Goal: Task Accomplishment & Management: Use online tool/utility

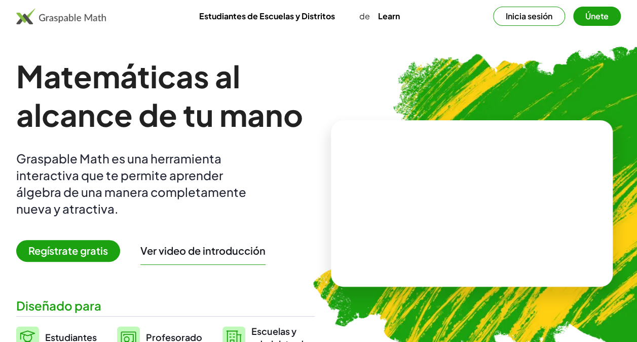
click at [542, 15] on button "Inicia sesión" at bounding box center [529, 16] width 72 height 19
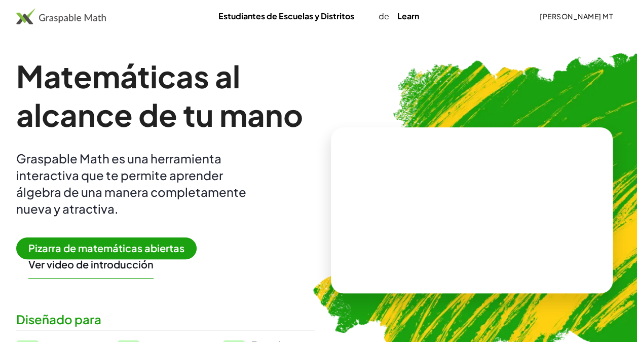
click at [125, 244] on span "Pizarra de matemáticas abiertas" at bounding box center [106, 248] width 180 height 22
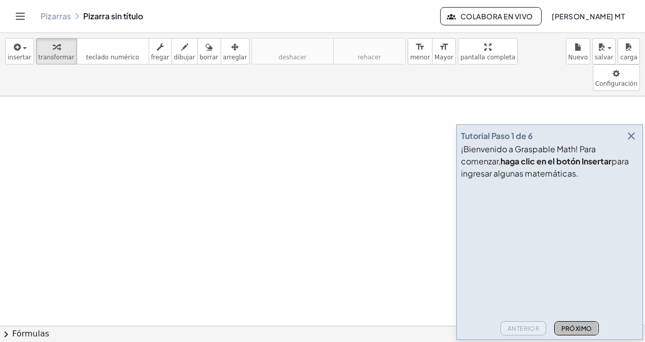
click at [586, 326] on font "Próximo" at bounding box center [575, 328] width 31 height 8
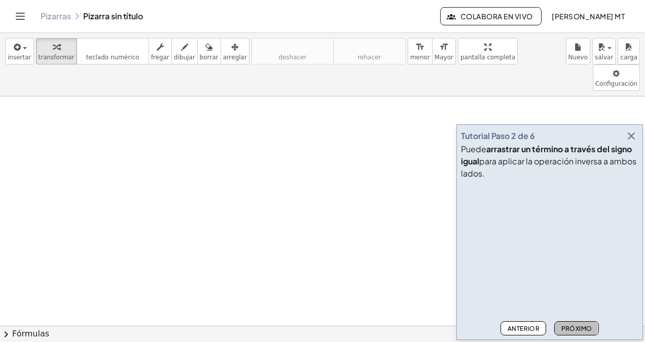
click at [586, 326] on font "Próximo" at bounding box center [575, 328] width 31 height 8
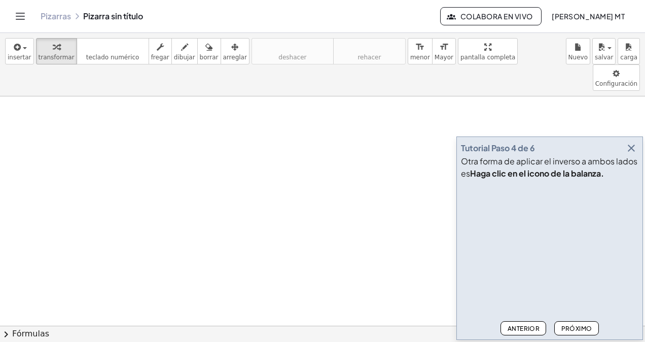
click at [586, 326] on font "Próximo" at bounding box center [575, 328] width 31 height 8
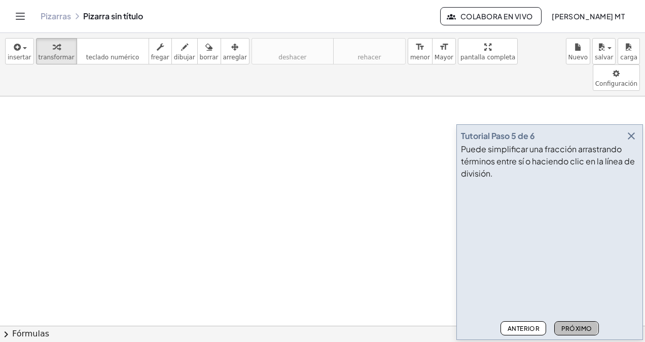
click at [586, 326] on font "Próximo" at bounding box center [575, 328] width 31 height 8
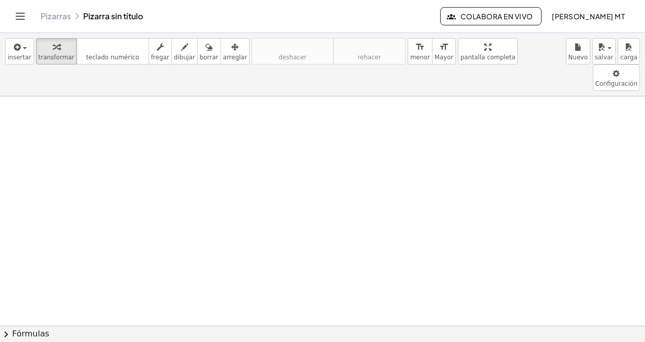
click at [586, 326] on button "chevron_right Fórmulas" at bounding box center [322, 333] width 645 height 16
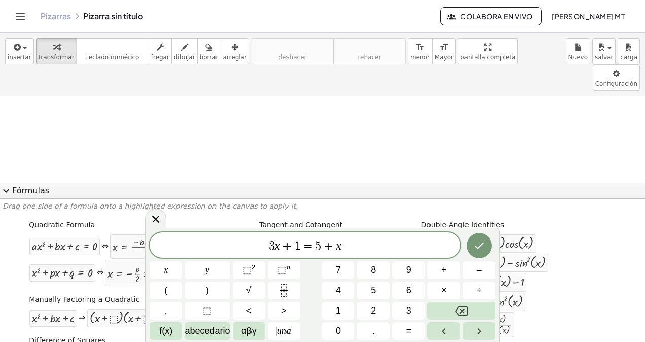
click at [457, 184] on button "expand_more Fórmulas" at bounding box center [322, 190] width 645 height 16
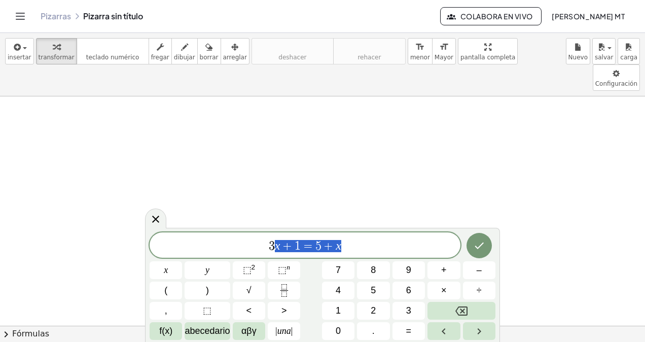
drag, startPoint x: 354, startPoint y: 244, endPoint x: 269, endPoint y: 243, distance: 85.6
click at [269, 243] on span "3 x + 1 = 5 + x" at bounding box center [304, 246] width 311 height 14
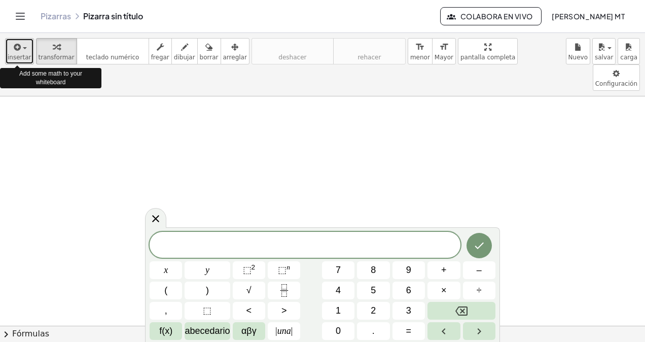
click at [23, 51] on div "button" at bounding box center [20, 47] width 24 height 12
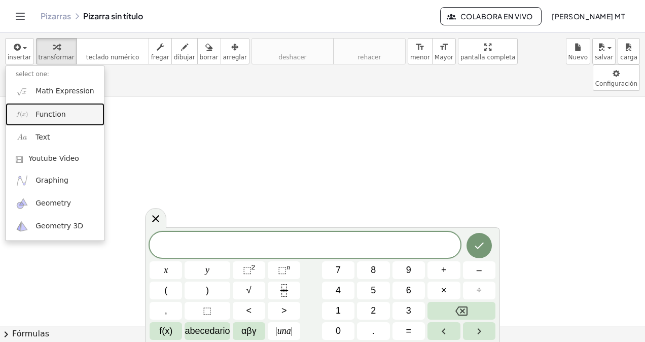
click at [48, 109] on span "Function" at bounding box center [50, 114] width 30 height 10
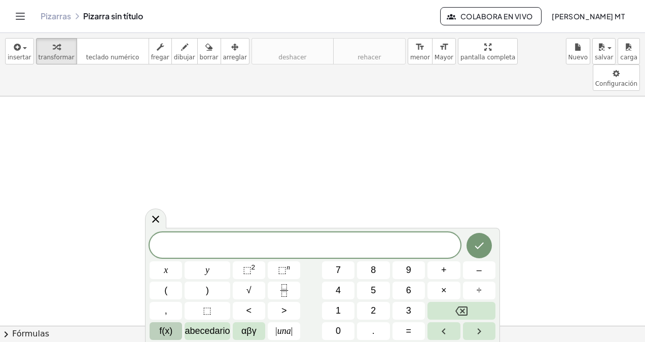
click at [174, 326] on button "f(x)" at bounding box center [165, 331] width 32 height 18
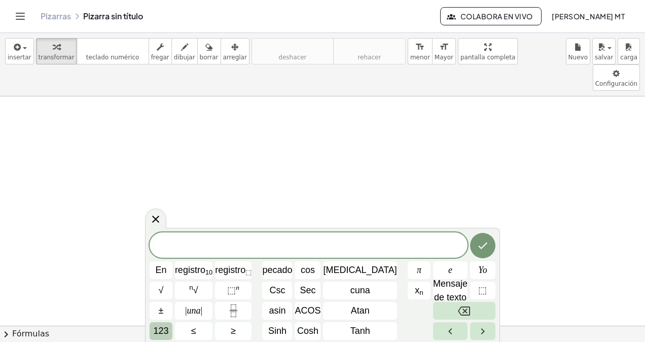
click at [167, 328] on span "123" at bounding box center [160, 331] width 15 height 14
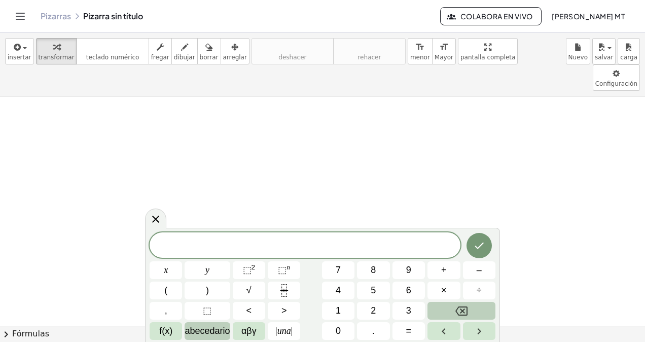
click at [216, 331] on span "abecedario" at bounding box center [206, 331] width 45 height 14
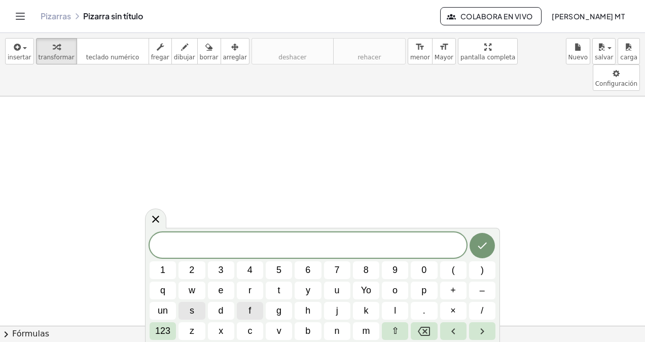
click at [243, 317] on button "f" at bounding box center [250, 310] width 26 height 18
click at [450, 272] on button "(" at bounding box center [453, 270] width 26 height 18
click at [233, 327] on button "x" at bounding box center [221, 331] width 26 height 18
click at [482, 274] on span ")" at bounding box center [481, 270] width 3 height 14
click at [164, 332] on span "123" at bounding box center [162, 331] width 15 height 14
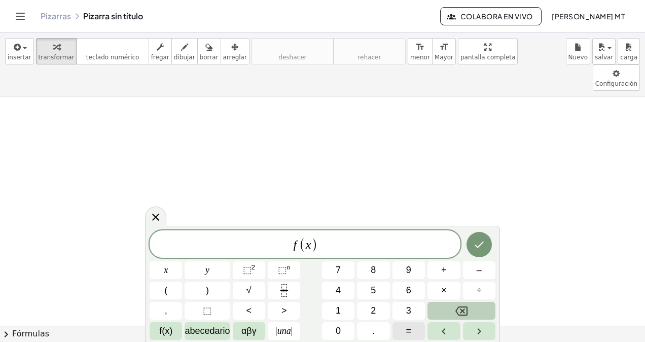
click at [404, 333] on button "=" at bounding box center [408, 331] width 32 height 18
click at [175, 329] on button "f(x)" at bounding box center [165, 331] width 32 height 18
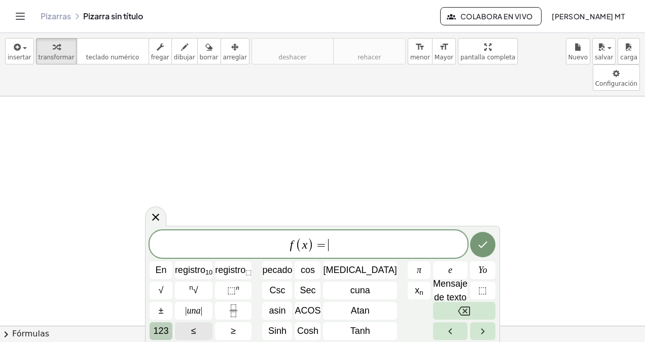
click at [172, 329] on button "123" at bounding box center [160, 331] width 23 height 18
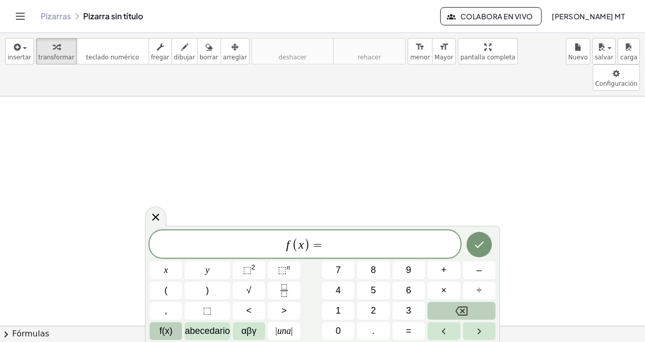
click at [175, 329] on button "f(x)" at bounding box center [165, 331] width 32 height 18
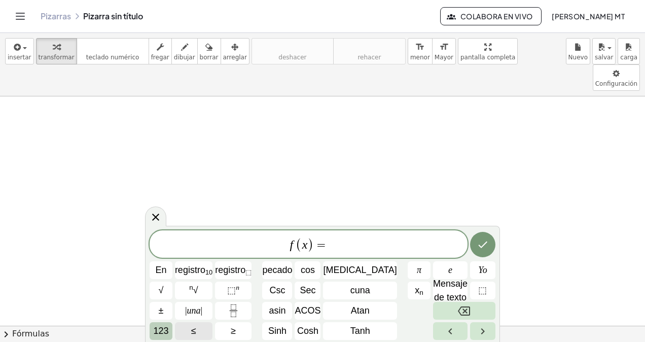
click at [172, 329] on button "123" at bounding box center [160, 331] width 23 height 18
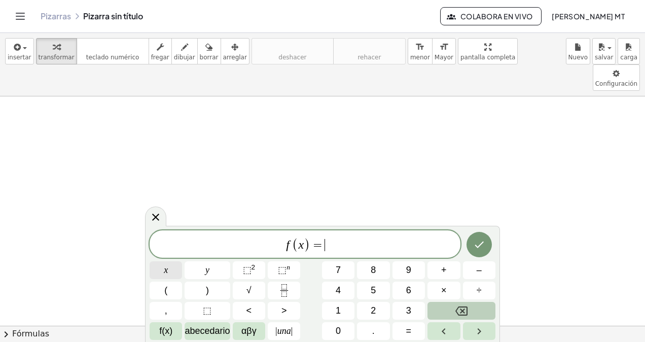
click at [172, 268] on button "x" at bounding box center [165, 270] width 32 height 18
click at [258, 268] on button "⬚ 2" at bounding box center [249, 270] width 32 height 18
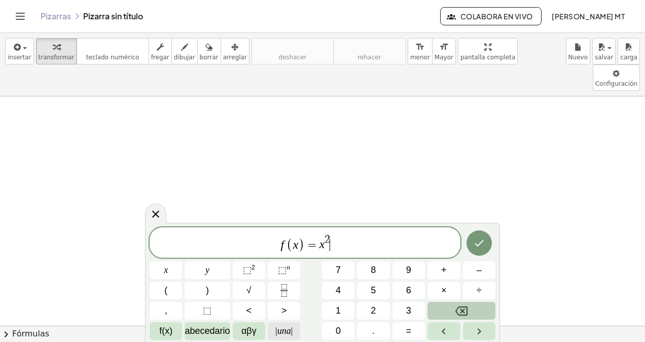
click at [286, 330] on span "| una |" at bounding box center [283, 331] width 17 height 14
click at [456, 301] on button "Retroceso" at bounding box center [461, 310] width 68 height 18
click at [184, 333] on span "abecedario" at bounding box center [206, 331] width 45 height 14
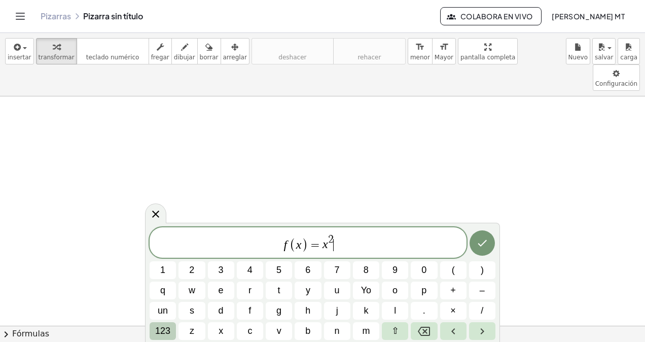
click at [168, 329] on span "123" at bounding box center [162, 331] width 15 height 14
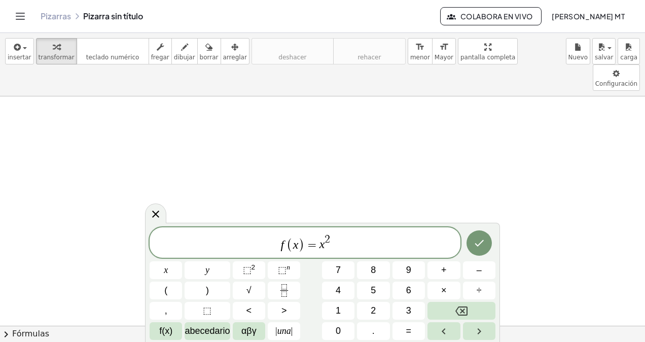
click at [168, 329] on span "f(x)" at bounding box center [165, 331] width 13 height 14
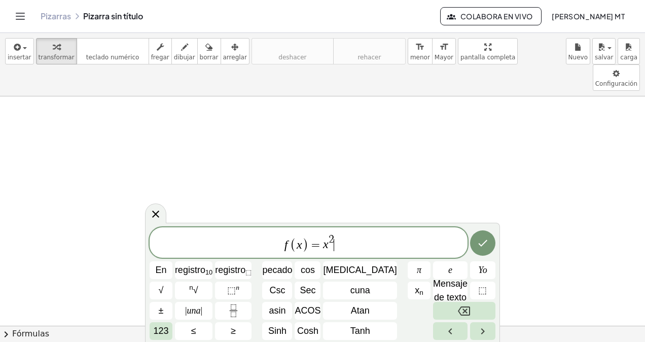
click at [168, 329] on span "123" at bounding box center [160, 331] width 15 height 14
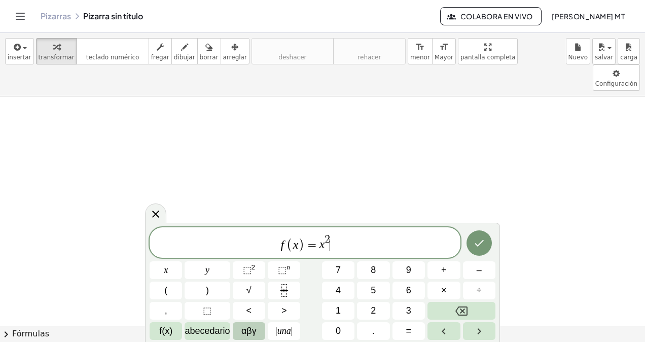
click at [249, 326] on span "αβγ" at bounding box center [248, 331] width 15 height 14
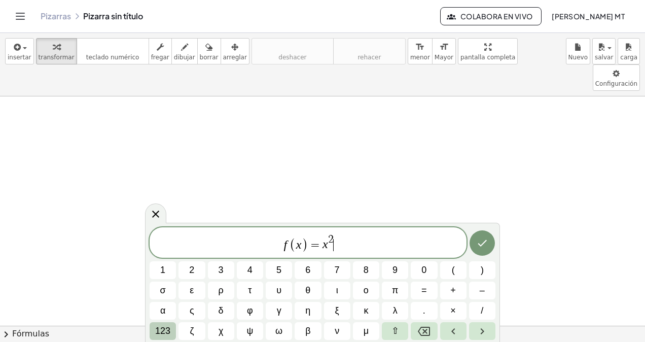
click at [160, 335] on span "123" at bounding box center [162, 331] width 15 height 14
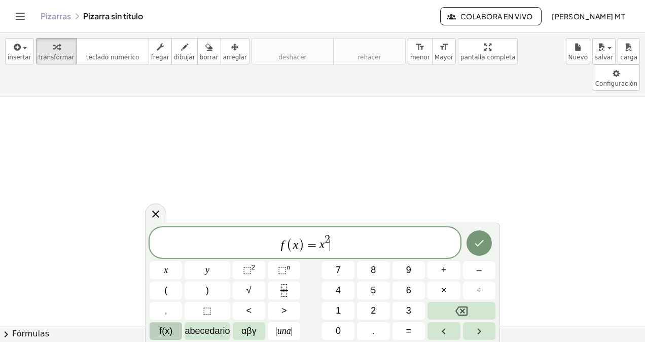
click at [164, 333] on span "f(x)" at bounding box center [165, 331] width 13 height 14
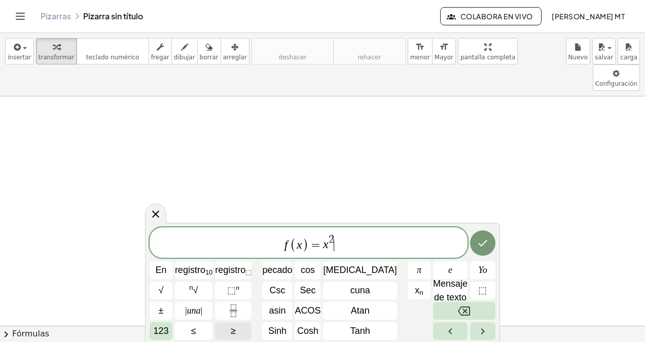
click at [236, 326] on button "≥" at bounding box center [233, 331] width 36 height 18
click at [450, 316] on button "Retroceso" at bounding box center [464, 310] width 62 height 18
click at [172, 326] on button "123" at bounding box center [160, 331] width 23 height 18
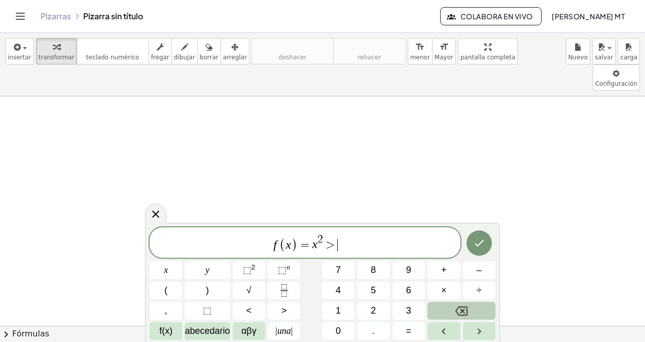
click at [174, 326] on button "f(x)" at bounding box center [165, 331] width 32 height 18
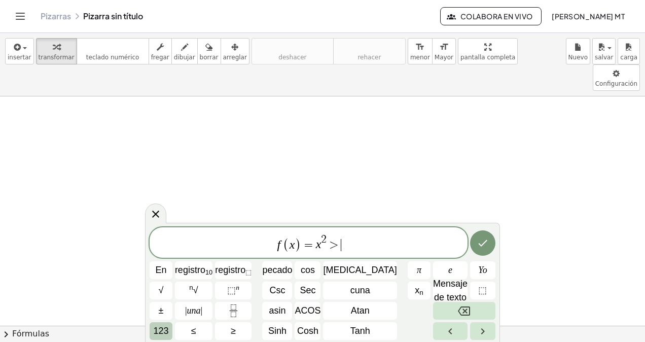
click at [172, 326] on button "123" at bounding box center [160, 331] width 23 height 18
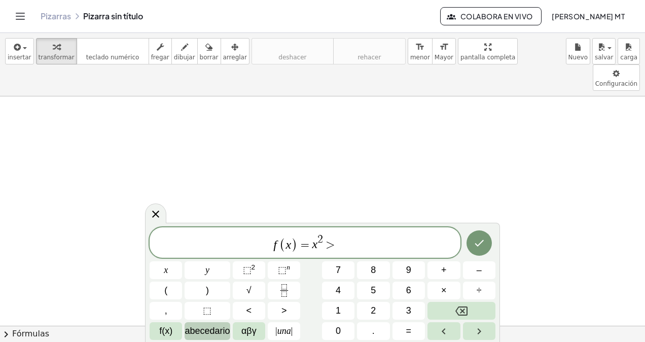
click at [201, 327] on span "abecedario" at bounding box center [206, 331] width 45 height 14
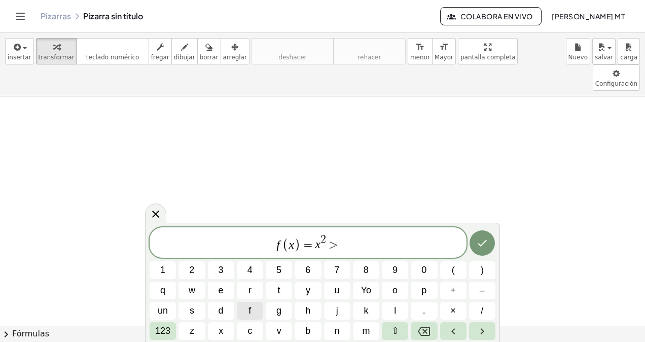
click at [201, 327] on button "z" at bounding box center [191, 331] width 26 height 18
click at [432, 328] on button "Retroceso" at bounding box center [423, 331] width 26 height 18
click at [157, 333] on span "123" at bounding box center [162, 331] width 15 height 14
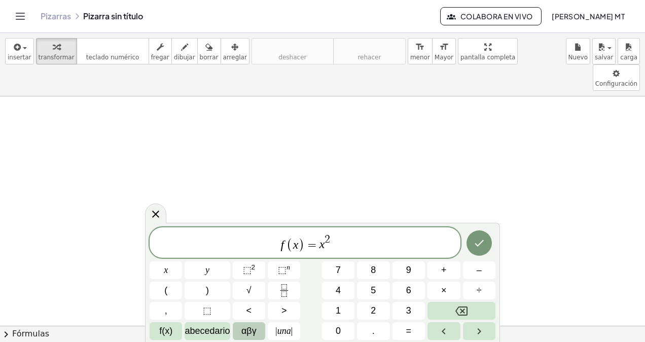
click at [251, 326] on span "αβγ" at bounding box center [248, 331] width 15 height 14
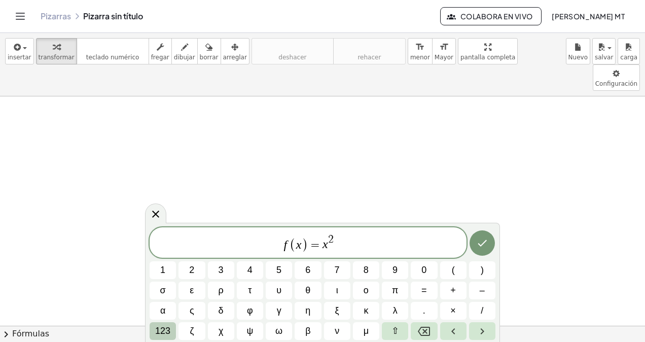
click at [167, 330] on span "123" at bounding box center [162, 331] width 15 height 14
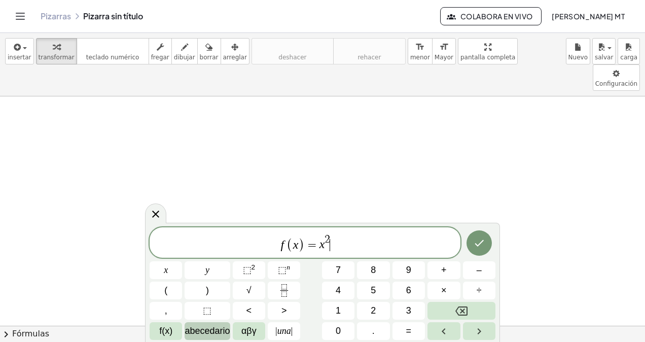
click at [198, 329] on span "abecedario" at bounding box center [206, 331] width 45 height 14
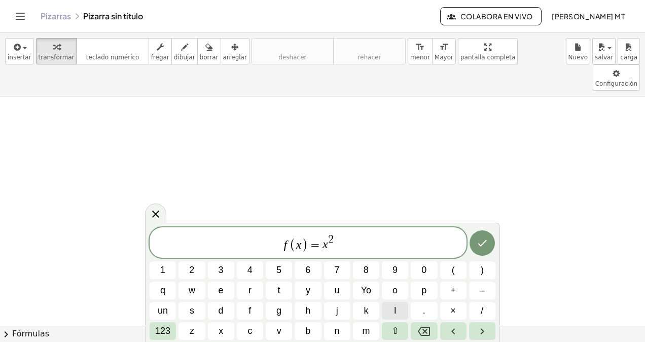
click at [389, 307] on button "l" at bounding box center [395, 310] width 26 height 18
click at [342, 330] on button "n" at bounding box center [337, 331] width 26 height 18
click at [453, 267] on span "(" at bounding box center [452, 270] width 3 height 14
click at [165, 329] on span "123" at bounding box center [162, 331] width 15 height 14
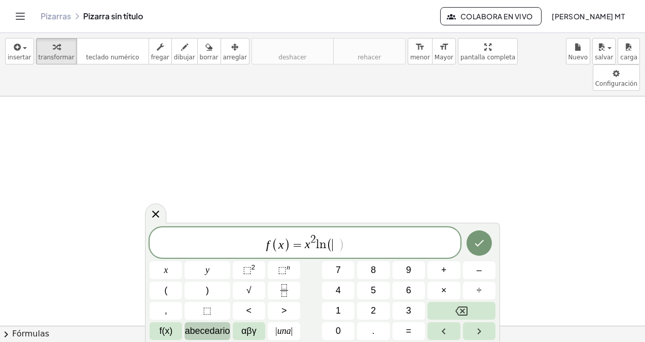
click at [200, 331] on span "abecedario" at bounding box center [206, 331] width 45 height 14
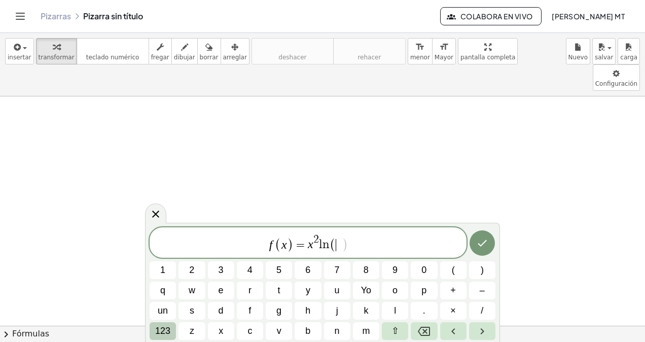
click at [168, 330] on span "123" at bounding box center [162, 331] width 15 height 14
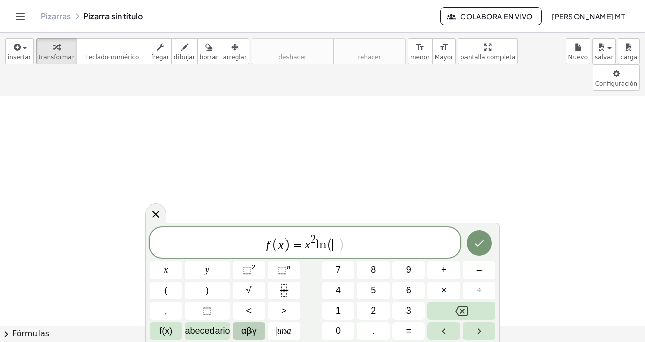
click at [244, 325] on span "αβγ" at bounding box center [248, 331] width 15 height 14
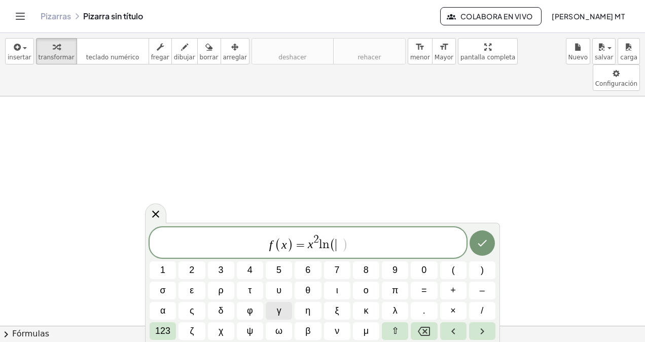
click at [244, 325] on button "ψ" at bounding box center [250, 331] width 26 height 18
click at [432, 329] on button "Retroceso" at bounding box center [423, 331] width 26 height 18
click at [165, 329] on span "123" at bounding box center [162, 331] width 15 height 14
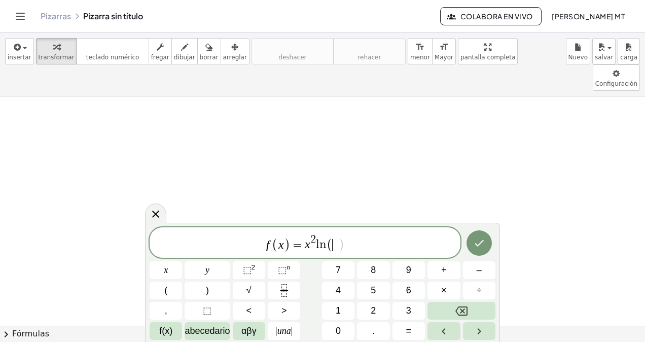
click at [165, 329] on span "f(x)" at bounding box center [165, 331] width 13 height 14
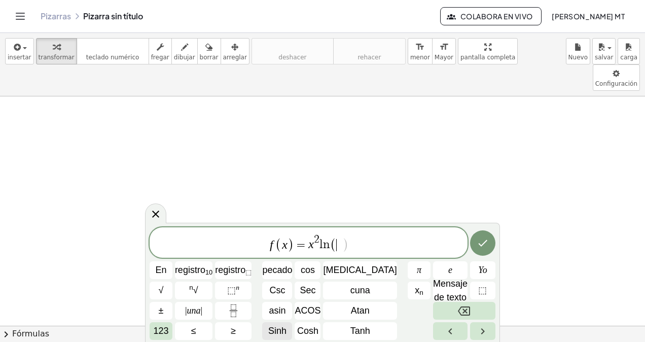
click at [286, 332] on span "Sinh" at bounding box center [277, 331] width 18 height 14
click at [166, 328] on span "123" at bounding box center [160, 331] width 15 height 14
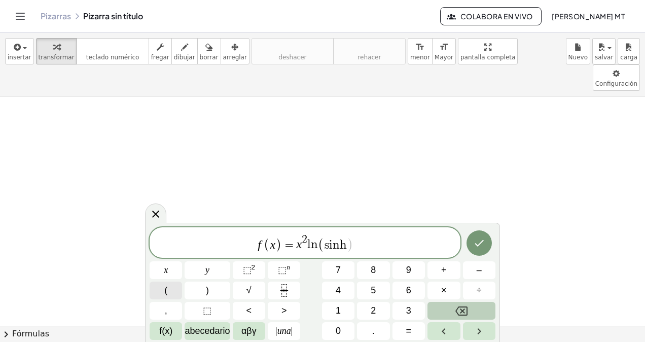
click at [170, 287] on button "(" at bounding box center [165, 290] width 32 height 18
click at [168, 272] on button "x" at bounding box center [165, 270] width 32 height 18
click at [214, 288] on button ")" at bounding box center [206, 290] width 45 height 18
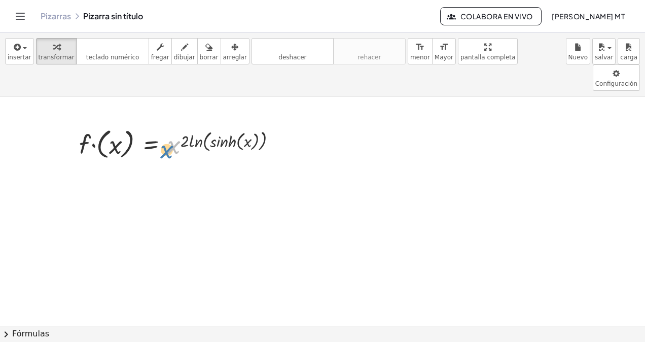
drag, startPoint x: 174, startPoint y: 120, endPoint x: 166, endPoint y: 123, distance: 9.3
click at [166, 125] on div at bounding box center [181, 143] width 215 height 37
click at [186, 125] on div at bounding box center [181, 143] width 215 height 37
click at [213, 125] on div at bounding box center [181, 143] width 215 height 37
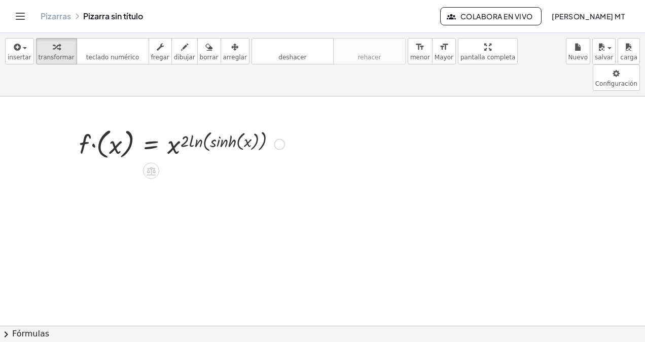
click at [195, 125] on div at bounding box center [181, 143] width 215 height 37
click at [152, 165] on icon at bounding box center [150, 170] width 11 height 11
click at [188, 166] on icon at bounding box center [191, 170] width 9 height 9
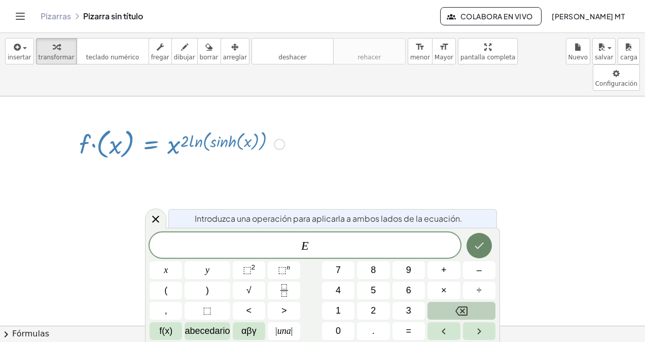
click at [477, 254] on button "Hecho" at bounding box center [478, 245] width 25 height 25
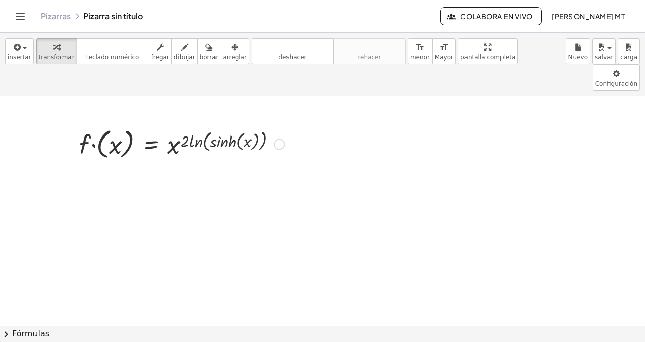
click at [241, 125] on div at bounding box center [181, 143] width 215 height 37
click at [278, 138] on div at bounding box center [279, 143] width 11 height 11
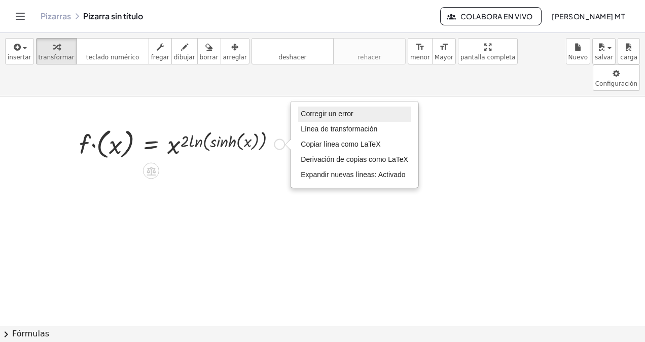
click at [328, 109] on span "Corregir un error" at bounding box center [326, 113] width 52 height 8
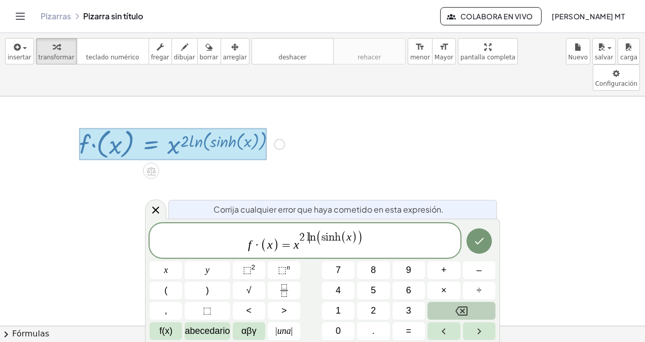
click at [310, 238] on var "n" at bounding box center [313, 237] width 6 height 11
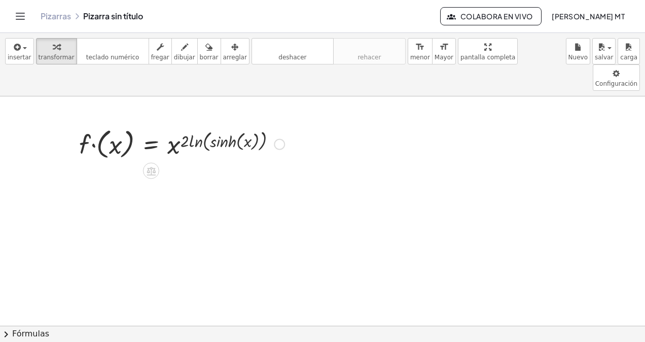
click at [278, 138] on div "Fix a mistake Transform line Copy line as LaTeX Copy derivation as LaTeX Expand…" at bounding box center [279, 143] width 11 height 11
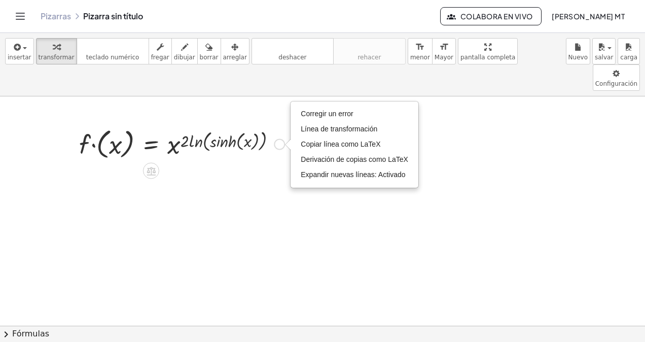
click at [277, 138] on div "Fix a mistake Transform line Copy line as LaTeX Copy derivation as LaTeX Expand…" at bounding box center [279, 143] width 11 height 11
click at [205, 45] on icon "button" at bounding box center [208, 47] width 7 height 12
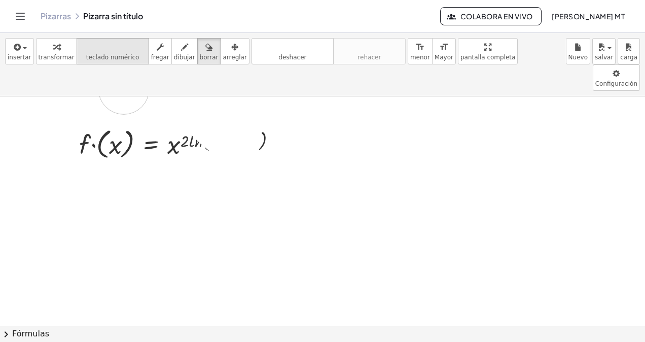
drag, startPoint x: 235, startPoint y: 113, endPoint x: 84, endPoint y: 60, distance: 160.7
click at [84, 60] on div "insertar select one: Math Expression Function Text Youtube Video Graphing Geome…" at bounding box center [322, 187] width 645 height 309
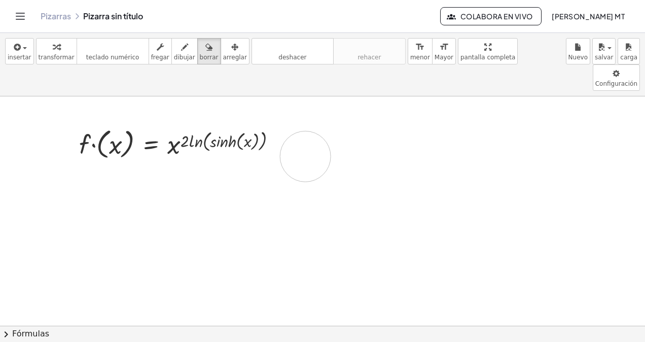
click at [200, 54] on span "borrar" at bounding box center [209, 57] width 19 height 7
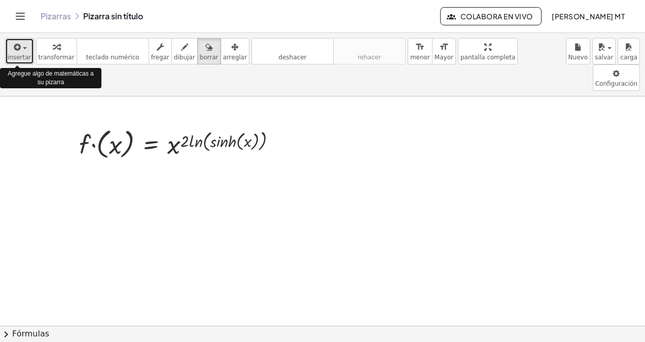
click at [23, 56] on span "insertar" at bounding box center [20, 57] width 24 height 7
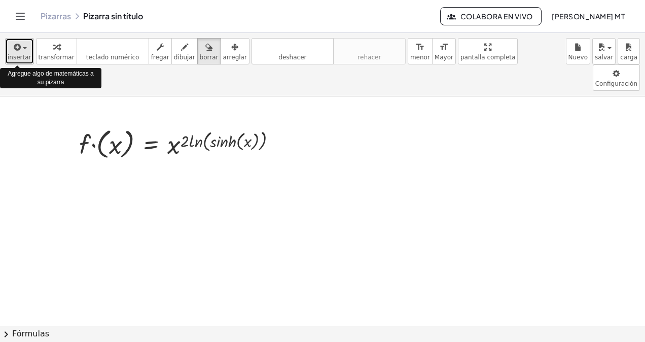
click at [17, 51] on icon "button" at bounding box center [16, 47] width 9 height 12
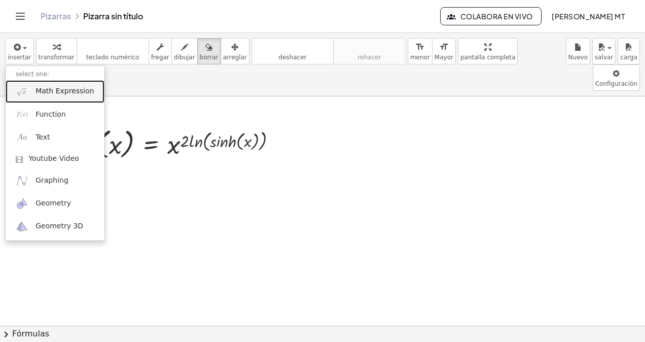
click at [35, 94] on span "Math Expression" at bounding box center [64, 91] width 58 height 10
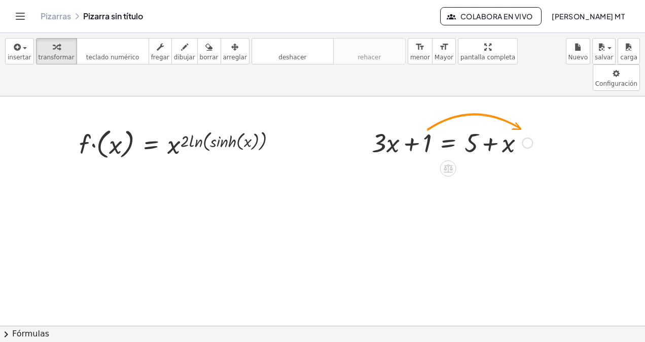
click at [444, 125] on div at bounding box center [451, 142] width 171 height 34
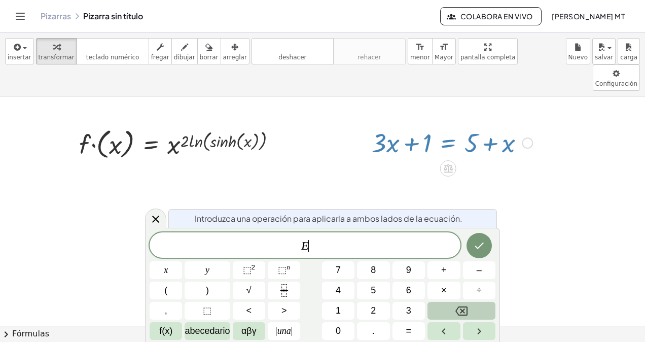
drag, startPoint x: 427, startPoint y: 118, endPoint x: 525, endPoint y: 112, distance: 97.9
click at [448, 143] on div "+ · 3 · x + 1 = + 5 + x" at bounding box center [448, 143] width 0 height 0
click at [525, 137] on div at bounding box center [526, 142] width 11 height 11
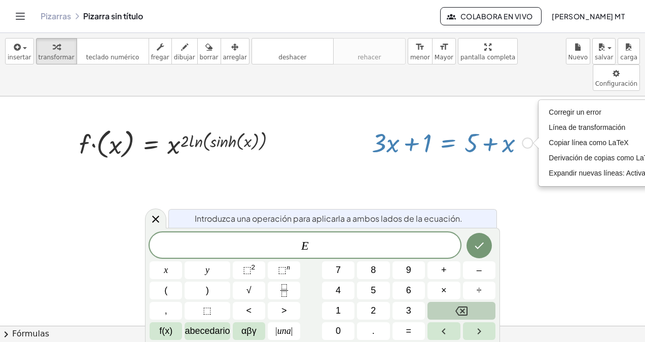
click at [527, 137] on div "Fix a mistake Transform line Copy line as LaTeX Copy derivation as LaTeX Expand…" at bounding box center [526, 142] width 11 height 11
click at [158, 215] on icon at bounding box center [155, 219] width 12 height 12
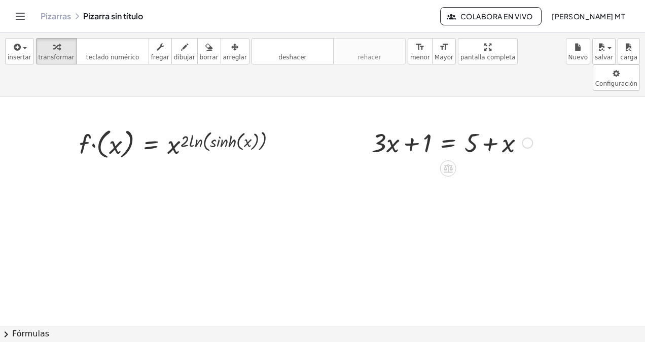
click at [529, 137] on div "Fix a mistake Transform line Copy line as LaTeX Copy derivation as LaTeX Expand…" at bounding box center [526, 142] width 11 height 11
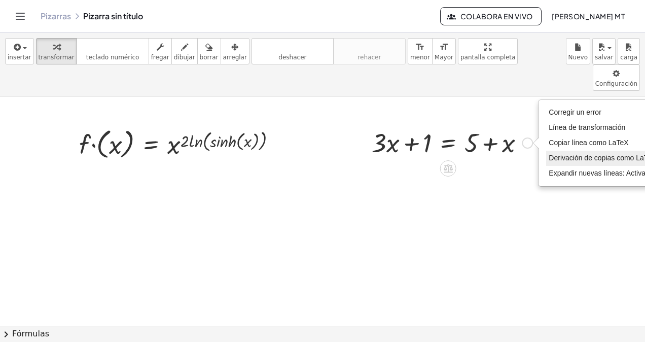
click at [567, 154] on span "Derivación de copias como LaTeX" at bounding box center [601, 158] width 107 height 8
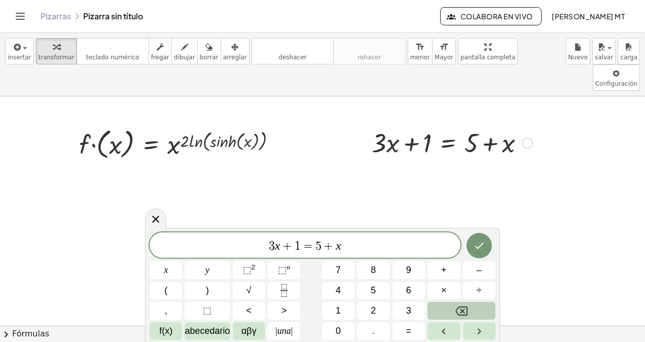
click at [491, 125] on div at bounding box center [451, 142] width 171 height 34
drag, startPoint x: 475, startPoint y: 117, endPoint x: 513, endPoint y: 122, distance: 38.3
click at [513, 125] on div at bounding box center [451, 142] width 171 height 34
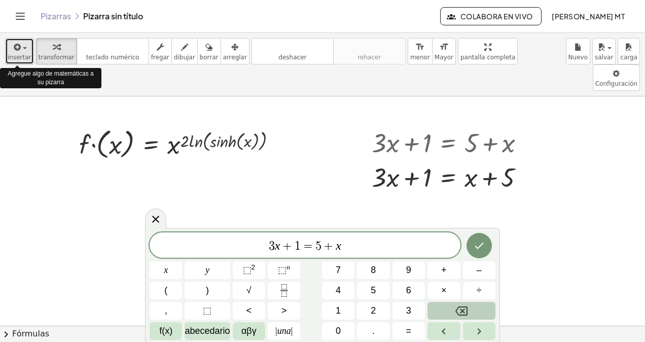
click at [21, 44] on div "button" at bounding box center [20, 47] width 24 height 12
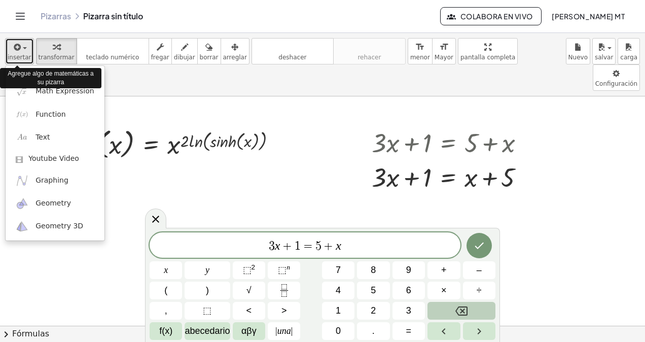
click at [21, 44] on div "button" at bounding box center [20, 47] width 24 height 12
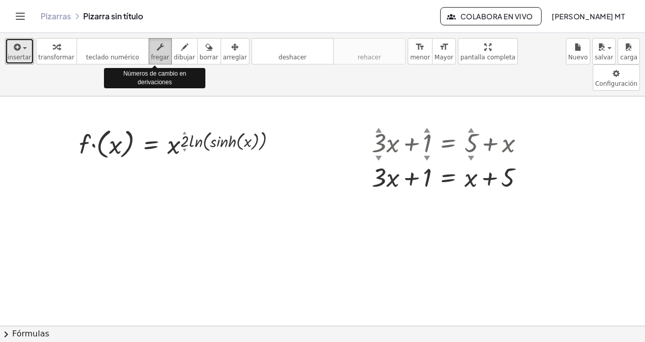
click at [159, 61] on button "fregar" at bounding box center [159, 51] width 23 height 26
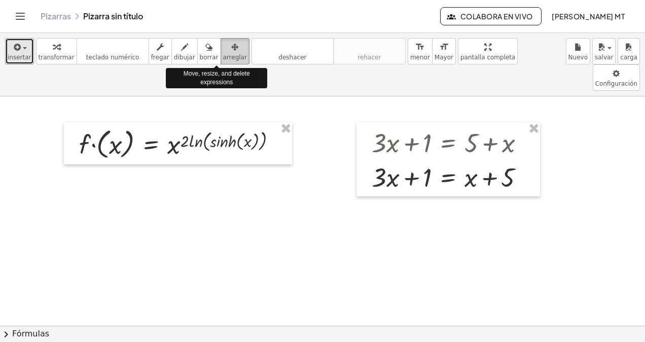
click at [223, 59] on span "arreglar" at bounding box center [235, 57] width 24 height 7
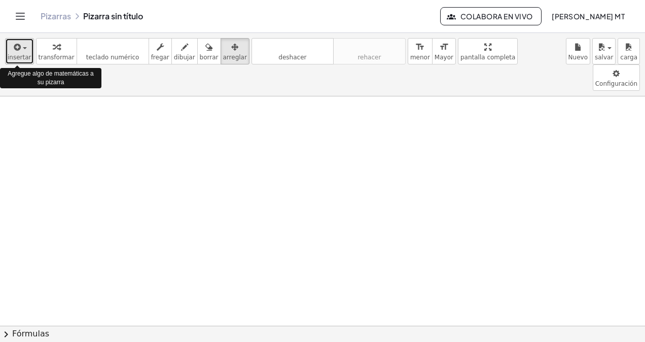
click at [17, 49] on icon "button" at bounding box center [16, 47] width 9 height 12
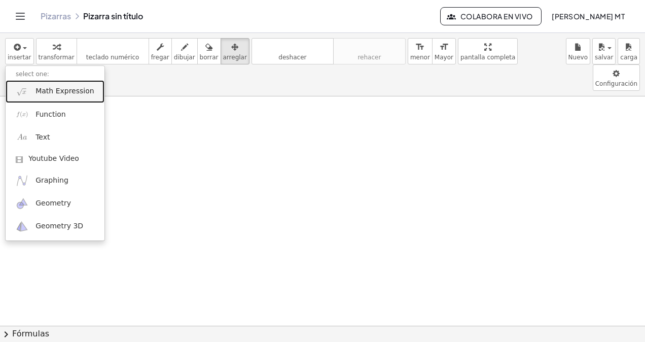
click at [30, 93] on link "Math Expression" at bounding box center [55, 91] width 99 height 23
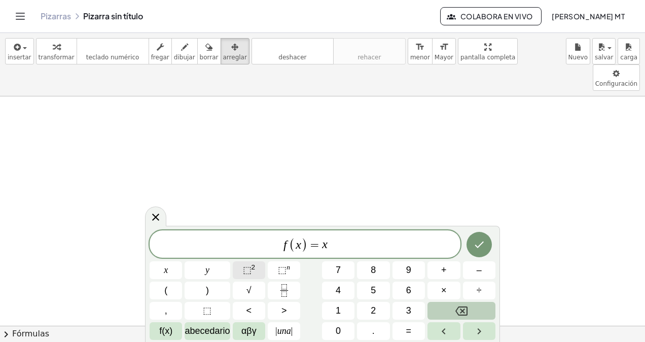
click at [254, 278] on button "⬚ 2" at bounding box center [249, 270] width 32 height 18
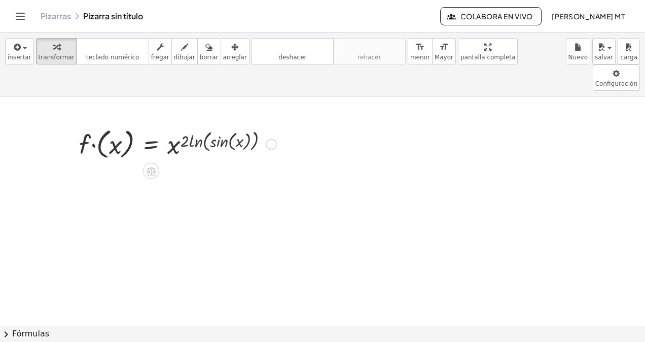
click at [180, 125] on div at bounding box center [177, 143] width 207 height 37
drag, startPoint x: 173, startPoint y: 121, endPoint x: 202, endPoint y: 118, distance: 28.5
click at [202, 125] on div at bounding box center [177, 143] width 207 height 37
click at [235, 125] on div at bounding box center [177, 143] width 207 height 37
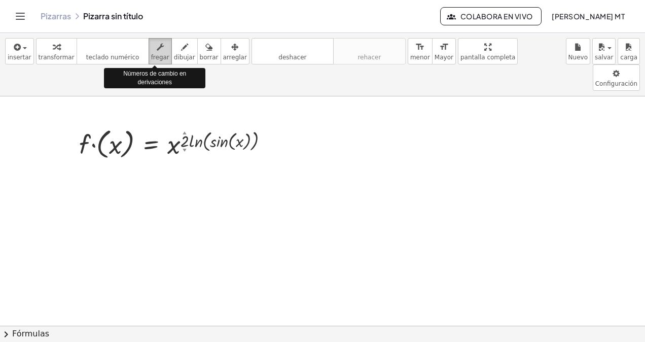
click at [157, 52] on icon "button" at bounding box center [160, 47] width 7 height 12
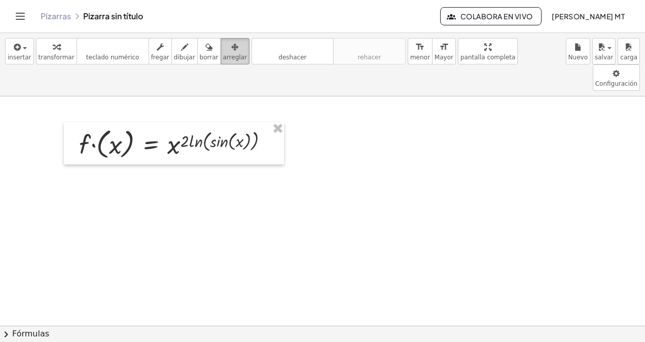
click at [223, 54] on span "arreglar" at bounding box center [235, 57] width 24 height 7
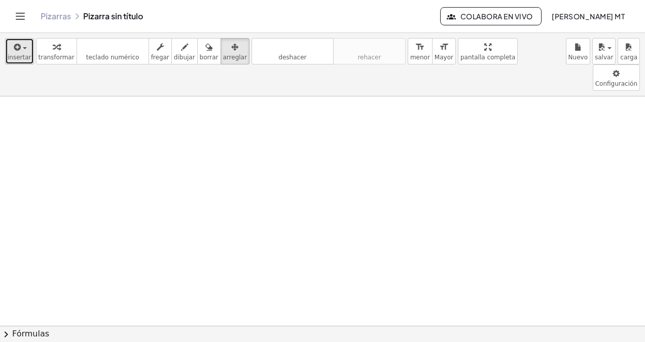
click at [24, 50] on div "button" at bounding box center [20, 47] width 24 height 12
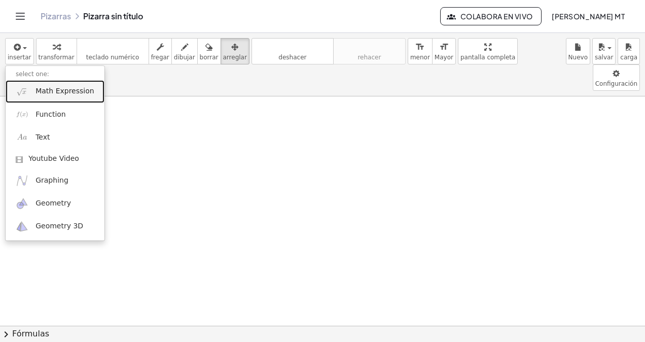
click at [40, 94] on span "Math Expression" at bounding box center [64, 91] width 58 height 10
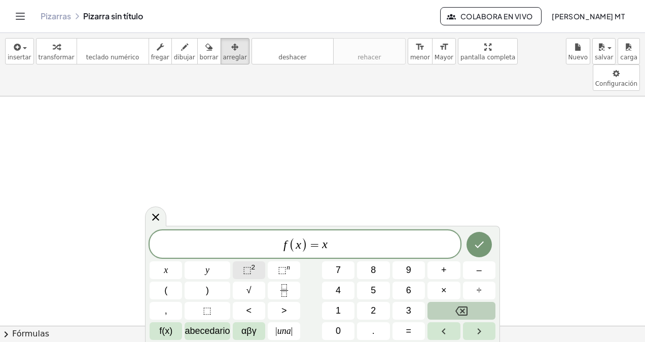
click at [247, 269] on span "⬚" at bounding box center [247, 269] width 9 height 10
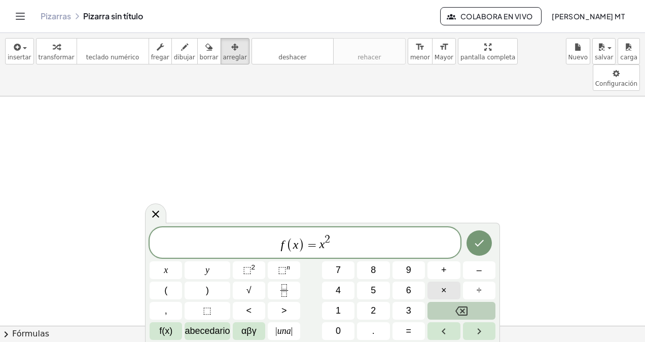
click at [441, 288] on span "×" at bounding box center [444, 290] width 6 height 14
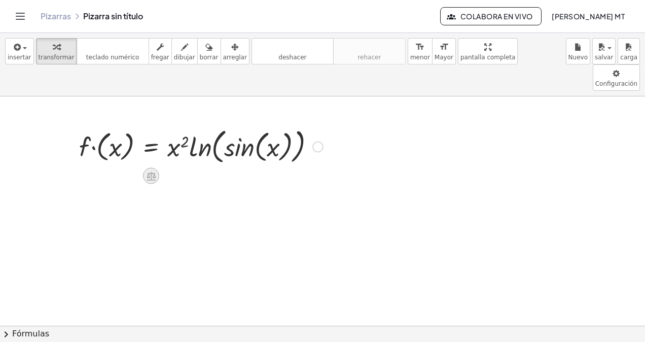
click at [153, 172] on icon at bounding box center [150, 176] width 9 height 9
click at [192, 171] on icon at bounding box center [191, 175] width 9 height 9
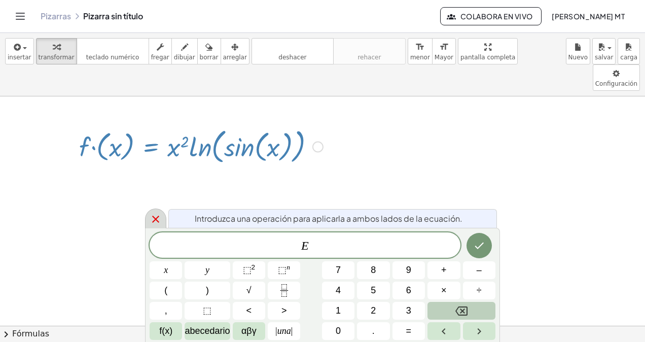
click at [156, 218] on icon at bounding box center [155, 218] width 7 height 7
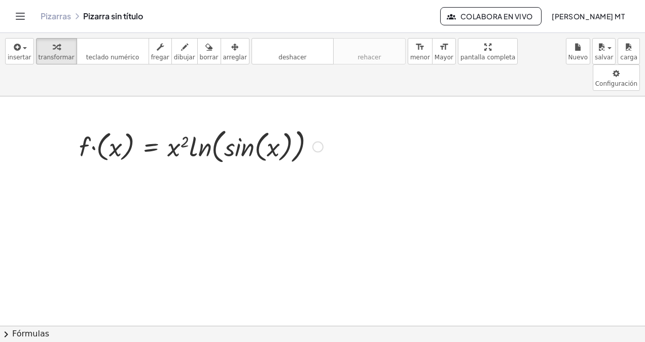
click at [227, 125] on div at bounding box center [201, 146] width 254 height 42
click at [316, 141] on div at bounding box center [317, 146] width 11 height 11
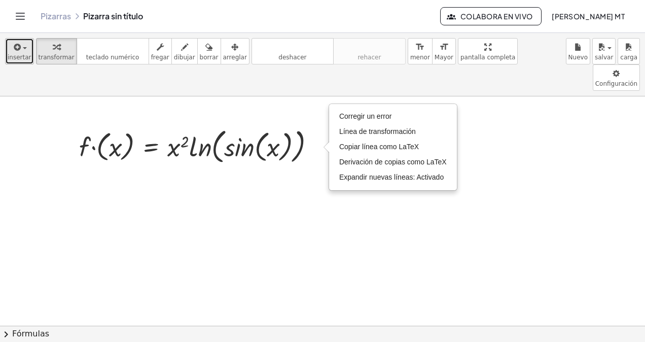
click at [15, 54] on span "insertar" at bounding box center [20, 57] width 24 height 7
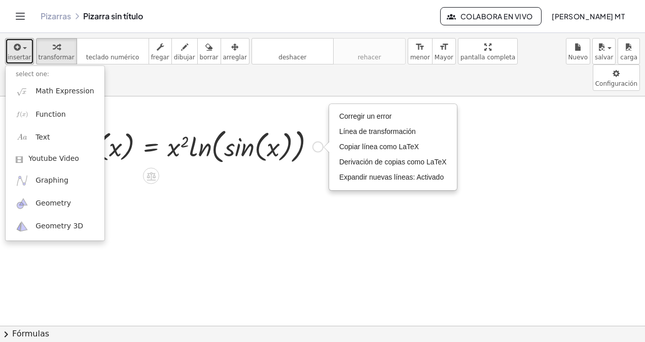
click at [315, 141] on div "Fix a mistake Transform line Copy line as LaTeX Copy derivation as LaTeX Expand…" at bounding box center [317, 146] width 11 height 11
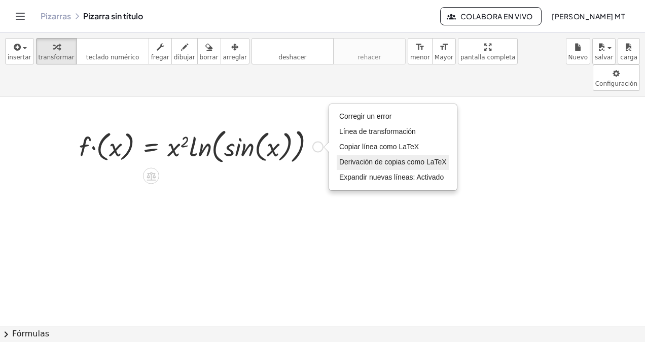
click at [357, 158] on span "Derivación de copias como LaTeX" at bounding box center [392, 162] width 107 height 8
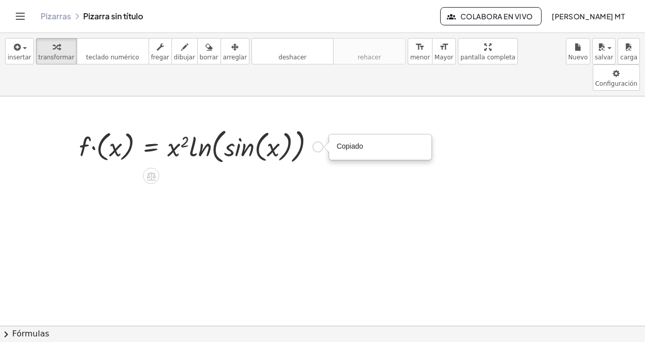
click at [314, 141] on div "Copied done" at bounding box center [317, 146] width 11 height 11
drag, startPoint x: 170, startPoint y: 115, endPoint x: 163, endPoint y: 118, distance: 7.7
click at [163, 125] on div at bounding box center [201, 146] width 254 height 42
click at [318, 141] on div "Fix a mistake Transform line Copy line as LaTeX Copy derivation as LaTeX Expand…" at bounding box center [317, 146] width 11 height 11
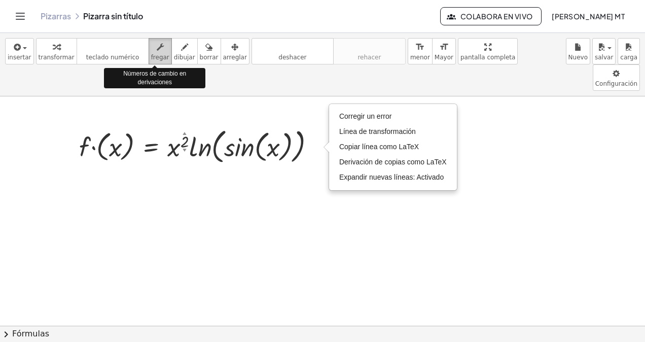
click at [154, 54] on span "fregar" at bounding box center [160, 57] width 18 height 7
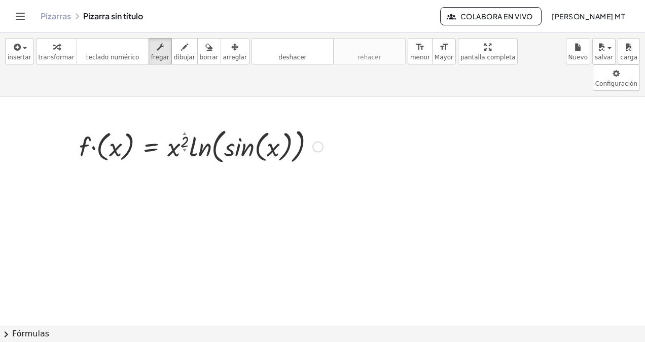
click at [187, 125] on div at bounding box center [201, 146] width 254 height 42
click at [157, 52] on icon "button" at bounding box center [160, 47] width 7 height 12
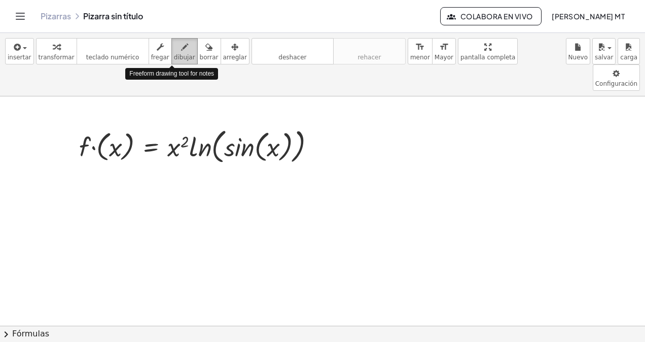
click at [174, 54] on span "dibujar" at bounding box center [184, 57] width 21 height 7
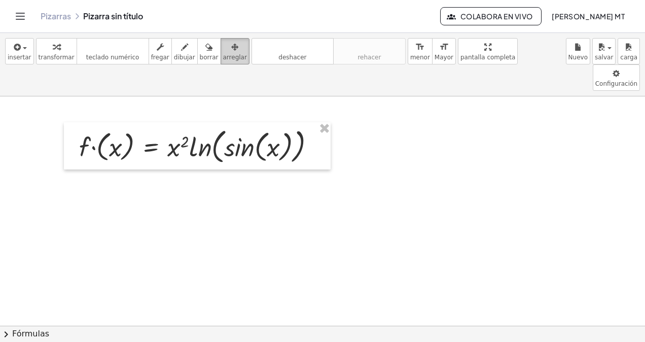
click at [220, 52] on button "arreglar" at bounding box center [234, 51] width 29 height 26
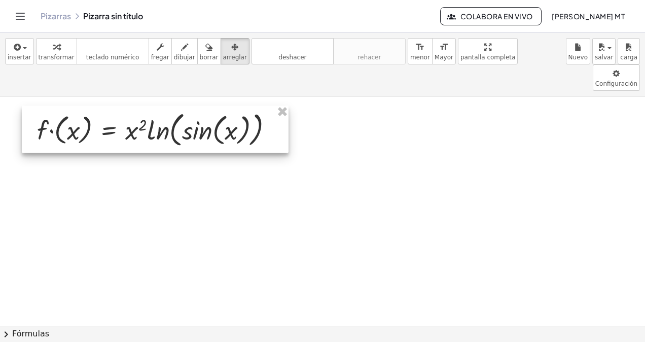
drag, startPoint x: 207, startPoint y: 103, endPoint x: 165, endPoint y: 87, distance: 45.5
click at [165, 105] on div at bounding box center [155, 128] width 267 height 47
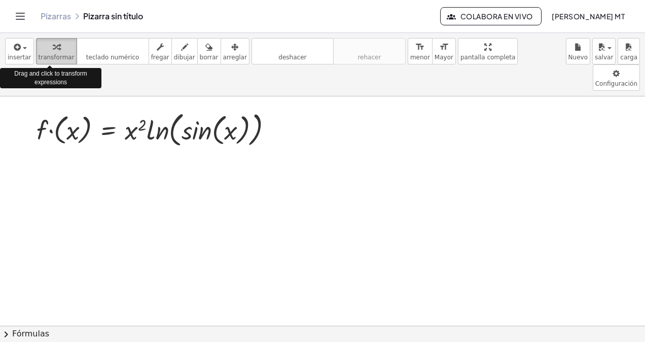
click at [49, 55] on span "transformar" at bounding box center [57, 57] width 36 height 7
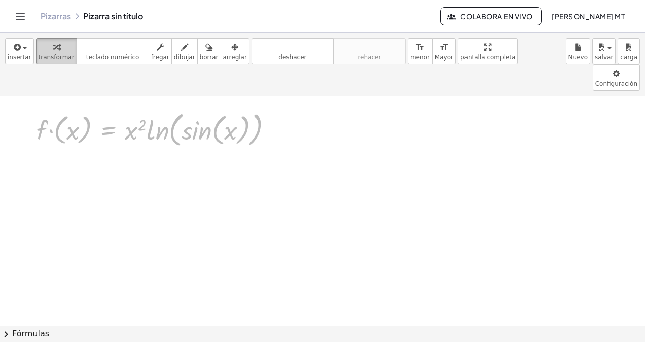
drag, startPoint x: 101, startPoint y: 96, endPoint x: 49, endPoint y: 45, distance: 72.7
click at [49, 45] on div "insertar select one: Math Expression Function Text Youtube Video Graphing Geome…" at bounding box center [322, 187] width 645 height 309
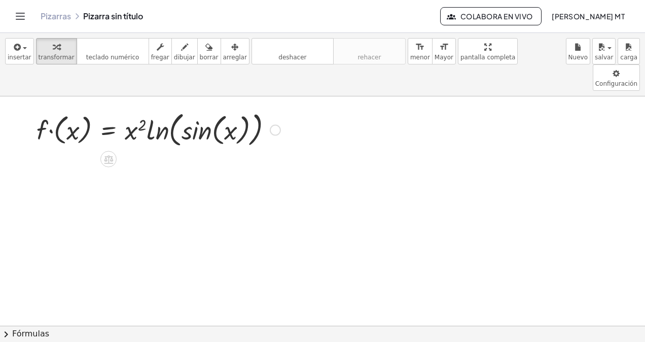
drag, startPoint x: 43, startPoint y: 43, endPoint x: 95, endPoint y: 92, distance: 72.0
click at [95, 92] on div "insertar select one: Math Expression Function Text Youtube Video Graphing Geome…" at bounding box center [322, 187] width 645 height 309
click at [53, 52] on icon "button" at bounding box center [56, 47] width 7 height 12
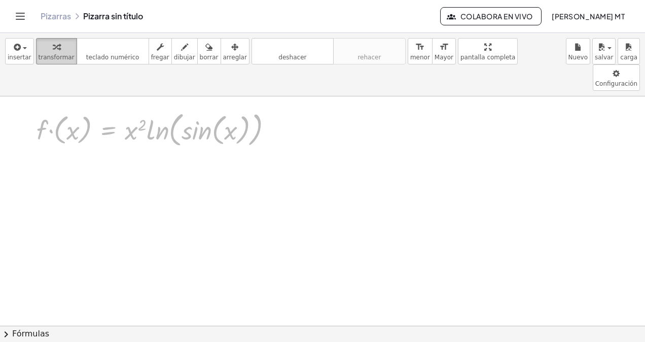
drag, startPoint x: 96, startPoint y: 97, endPoint x: 50, endPoint y: 44, distance: 70.7
click at [50, 44] on div "insertar select one: Math Expression Function Text Youtube Video Graphing Geome…" at bounding box center [322, 187] width 645 height 309
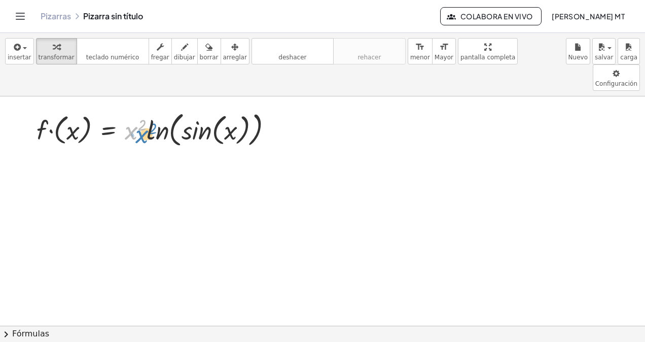
drag, startPoint x: 136, startPoint y: 110, endPoint x: 146, endPoint y: 113, distance: 11.2
click at [146, 113] on div at bounding box center [158, 129] width 254 height 42
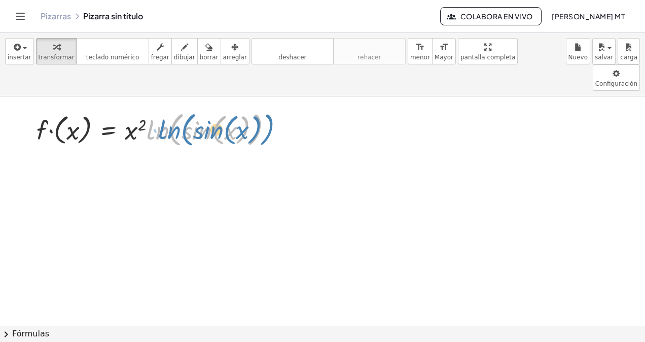
drag, startPoint x: 258, startPoint y: 115, endPoint x: 269, endPoint y: 114, distance: 10.1
click at [269, 114] on div at bounding box center [158, 129] width 254 height 42
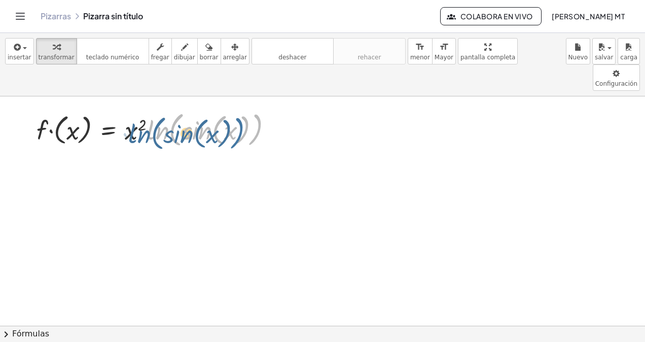
click at [258, 108] on div at bounding box center [158, 129] width 254 height 42
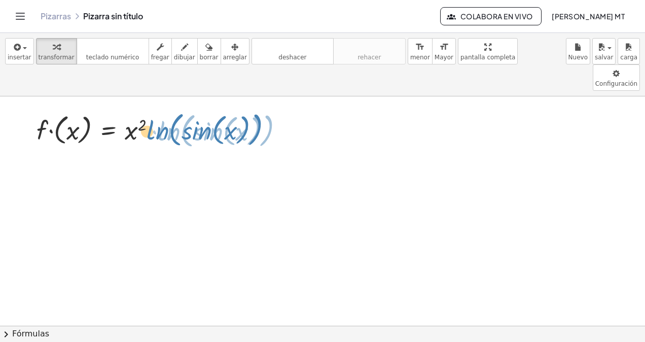
drag, startPoint x: 135, startPoint y: 112, endPoint x: 148, endPoint y: 113, distance: 13.2
click at [148, 113] on div at bounding box center [158, 129] width 254 height 42
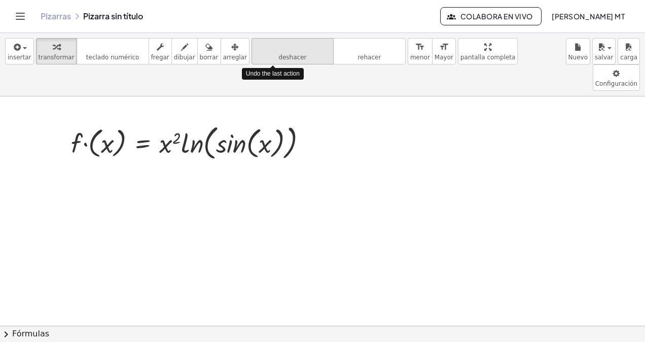
click at [279, 58] on span "deshacer" at bounding box center [292, 57] width 28 height 7
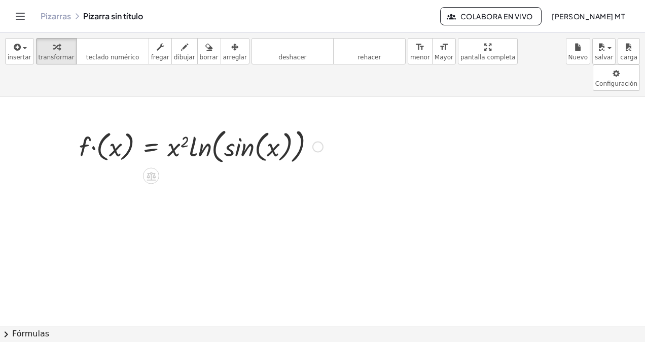
click at [281, 125] on div at bounding box center [201, 146] width 254 height 42
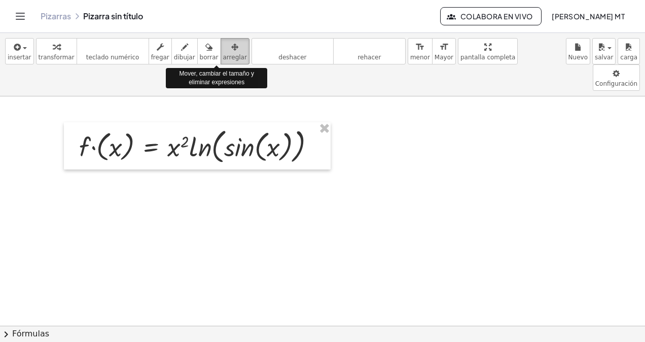
click at [226, 56] on span "arreglar" at bounding box center [235, 57] width 24 height 7
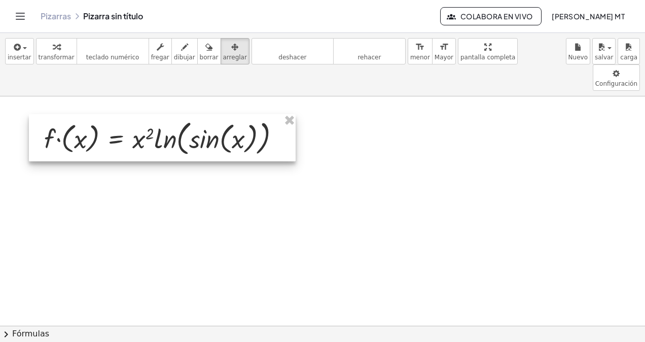
drag, startPoint x: 236, startPoint y: 110, endPoint x: 193, endPoint y: 95, distance: 45.7
click at [193, 114] on div at bounding box center [162, 137] width 267 height 47
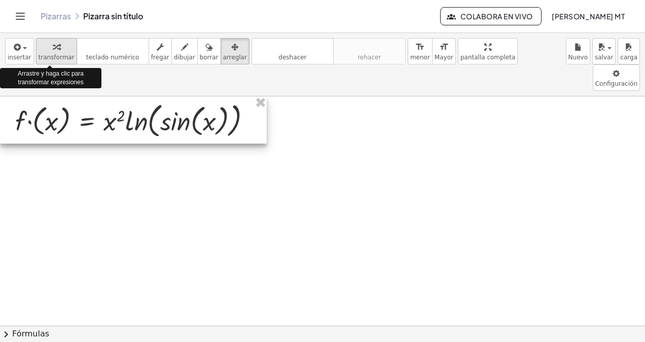
drag, startPoint x: 132, startPoint y: 110, endPoint x: 47, endPoint y: 48, distance: 105.5
click at [47, 48] on div "insertar select one: Math Expression Function Text Youtube Video Graphing Geome…" at bounding box center [322, 187] width 645 height 309
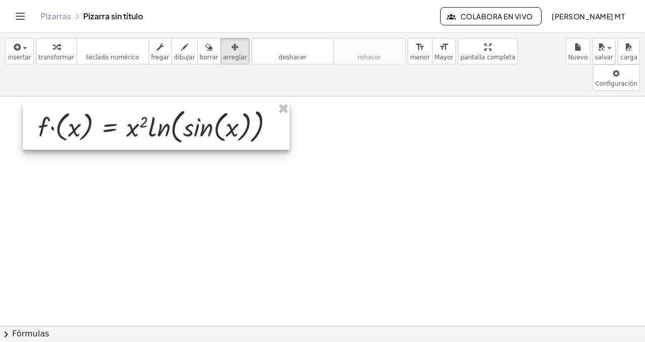
drag, startPoint x: 122, startPoint y: 88, endPoint x: 164, endPoint y: 111, distance: 48.5
click at [164, 111] on div at bounding box center [156, 125] width 267 height 47
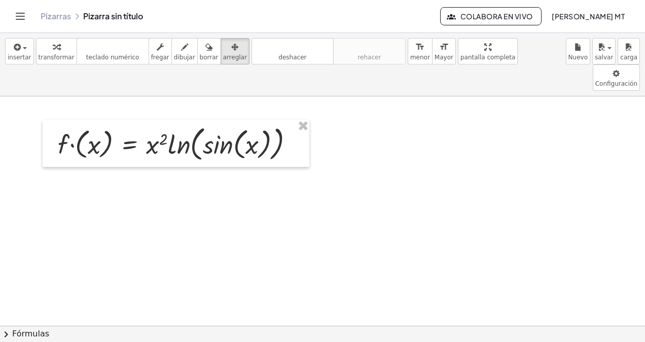
click at [231, 44] on icon "button" at bounding box center [234, 47] width 7 height 12
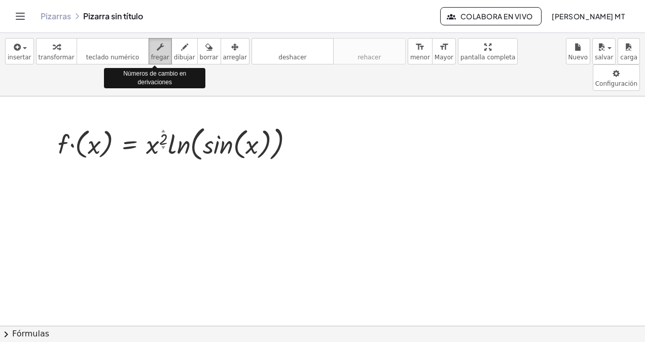
click at [157, 51] on icon "button" at bounding box center [160, 47] width 7 height 12
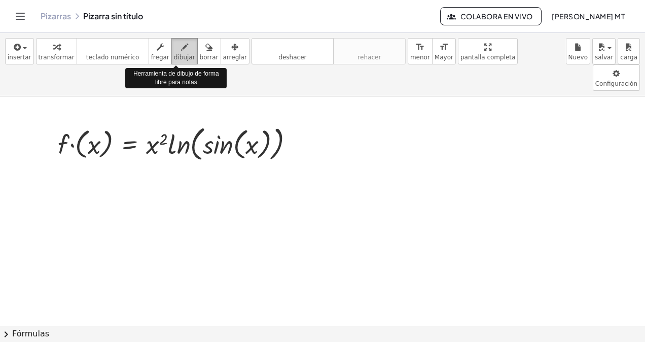
click at [181, 50] on icon "button" at bounding box center [184, 47] width 7 height 12
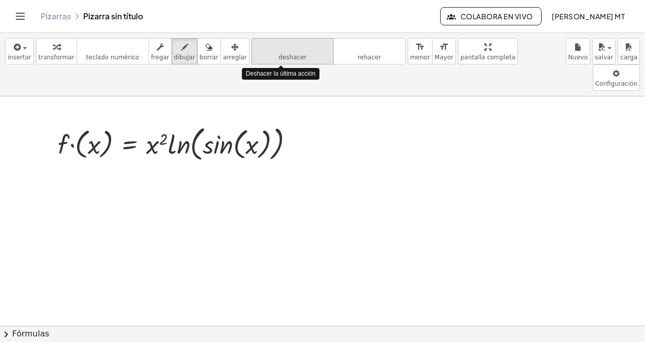
click at [284, 62] on button "deshacer deshacer" at bounding box center [292, 51] width 82 height 26
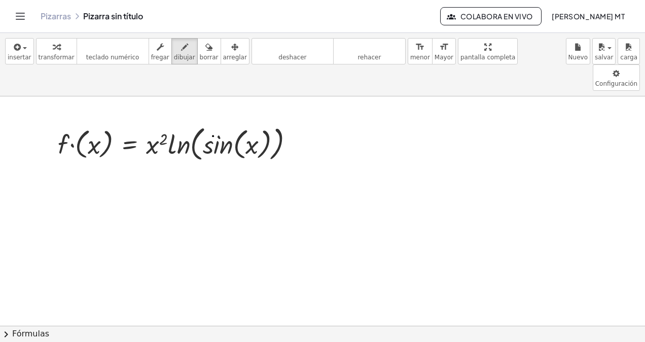
click at [280, 54] on span "deshacer" at bounding box center [292, 57] width 28 height 7
click at [52, 38] on button "transformar" at bounding box center [56, 51] width 41 height 26
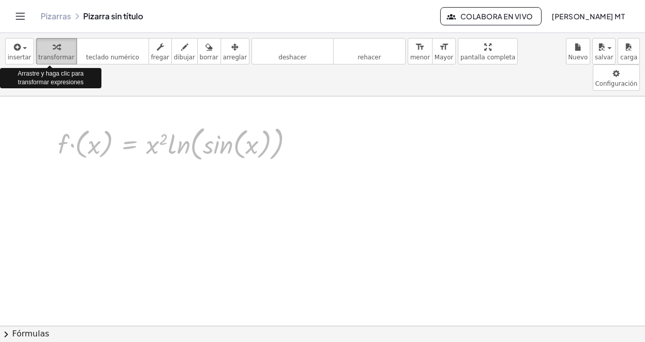
drag, startPoint x: 121, startPoint y: 109, endPoint x: 43, endPoint y: 42, distance: 103.1
click at [43, 42] on div "insertar select one: Math Expression Function Text Youtube Video Graphing Geome…" at bounding box center [322, 187] width 645 height 309
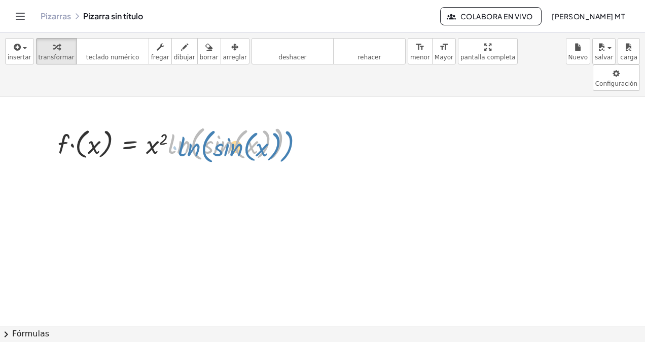
drag, startPoint x: 279, startPoint y: 134, endPoint x: 290, endPoint y: 137, distance: 11.6
click at [290, 137] on div at bounding box center [180, 143] width 254 height 42
drag, startPoint x: 262, startPoint y: 126, endPoint x: 279, endPoint y: 131, distance: 17.8
click at [279, 131] on div at bounding box center [180, 143] width 254 height 42
drag, startPoint x: 183, startPoint y: 120, endPoint x: 193, endPoint y: 121, distance: 9.2
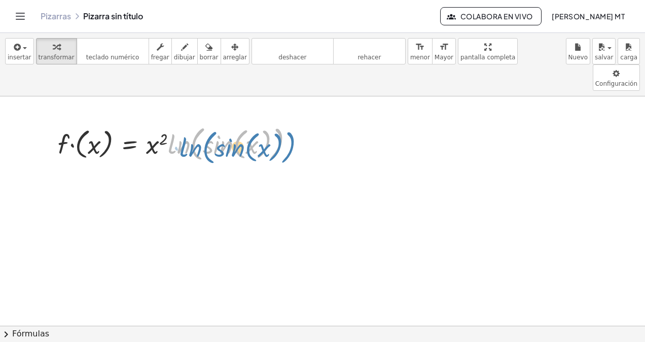
click at [193, 122] on div at bounding box center [180, 143] width 254 height 42
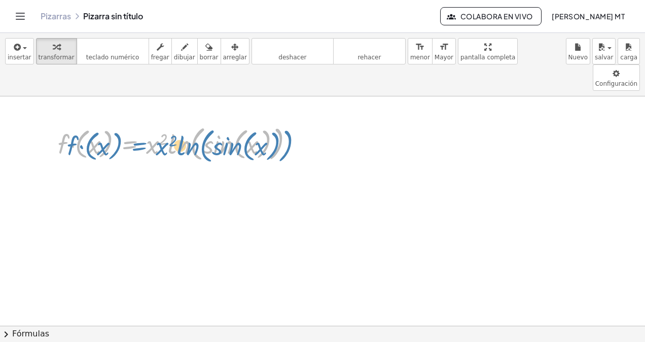
drag, startPoint x: 130, startPoint y: 117, endPoint x: 141, endPoint y: 120, distance: 11.7
click at [141, 122] on div at bounding box center [180, 143] width 254 height 42
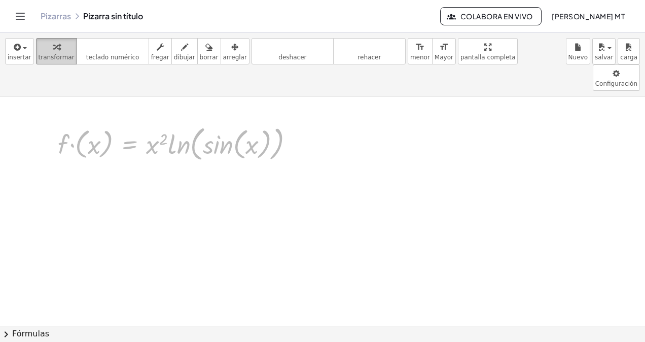
drag, startPoint x: 135, startPoint y: 119, endPoint x: 51, endPoint y: 51, distance: 108.1
click at [51, 51] on div "insertar select one: Math Expression Function Text Youtube Video Graphing Geome…" at bounding box center [322, 187] width 645 height 309
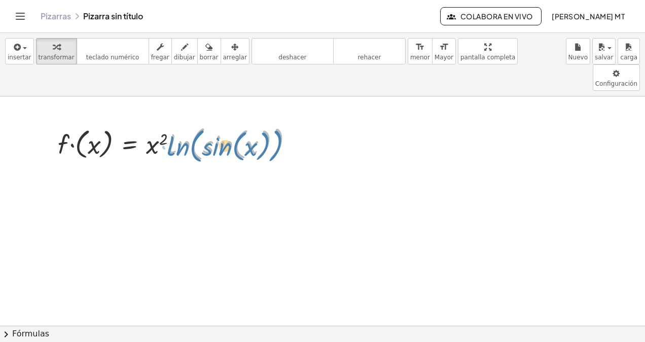
click at [195, 125] on div at bounding box center [180, 143] width 254 height 42
drag, startPoint x: 291, startPoint y: 134, endPoint x: 309, endPoint y: 136, distance: 17.8
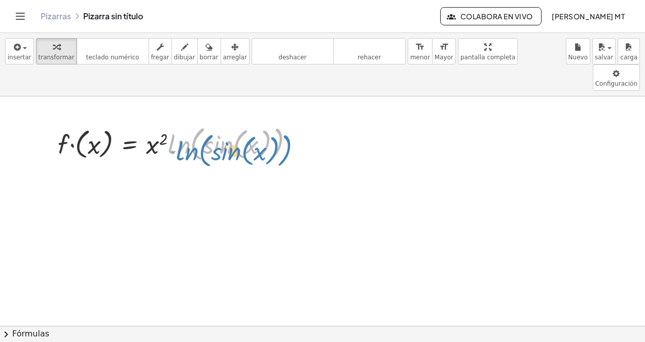
drag, startPoint x: 168, startPoint y: 118, endPoint x: 176, endPoint y: 124, distance: 10.1
click at [176, 124] on div at bounding box center [180, 143] width 254 height 42
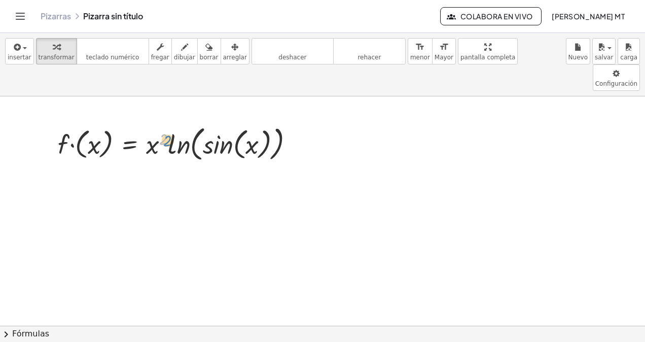
drag, startPoint x: 163, startPoint y: 120, endPoint x: 168, endPoint y: 122, distance: 5.5
click at [168, 122] on div at bounding box center [180, 143] width 254 height 42
click at [164, 122] on div at bounding box center [180, 143] width 254 height 42
click at [161, 122] on div at bounding box center [180, 143] width 254 height 42
click at [166, 125] on div at bounding box center [180, 143] width 254 height 42
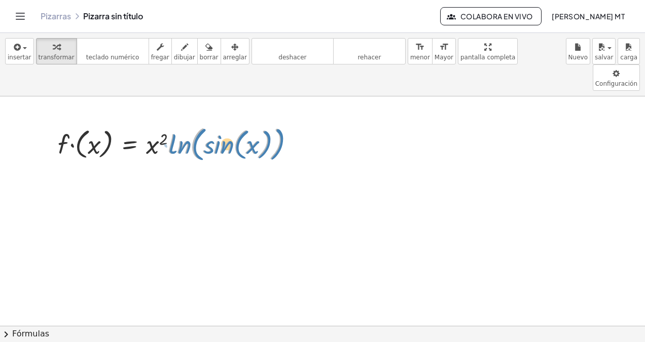
click at [171, 131] on div at bounding box center [180, 143] width 254 height 42
click at [162, 124] on div at bounding box center [180, 143] width 254 height 42
click at [164, 129] on div at bounding box center [180, 143] width 254 height 42
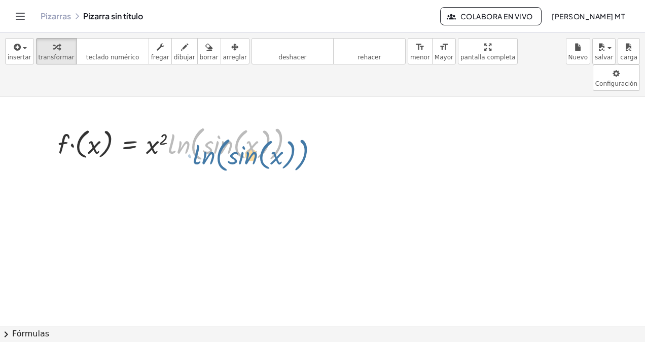
click at [166, 131] on div at bounding box center [180, 143] width 254 height 42
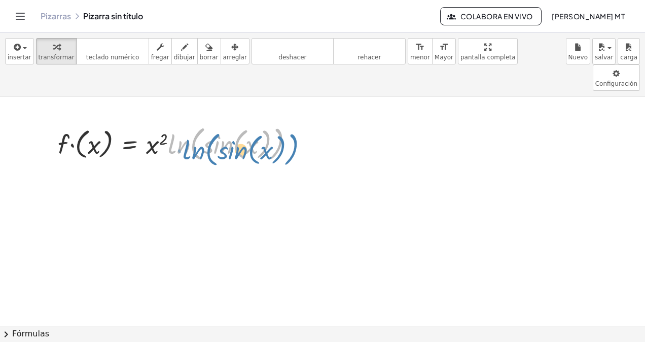
drag, startPoint x: 284, startPoint y: 136, endPoint x: 299, endPoint y: 141, distance: 16.2
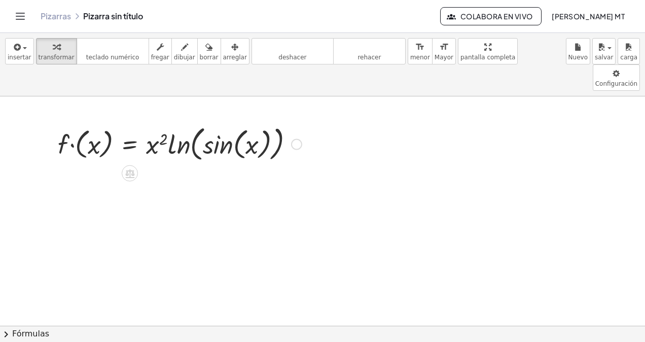
drag, startPoint x: 143, startPoint y: 90, endPoint x: 285, endPoint y: 139, distance: 150.8
click at [298, 138] on div "Fix a mistake Transform line Copy line as LaTeX Copy derivation as LaTeX Expand…" at bounding box center [296, 143] width 11 height 11
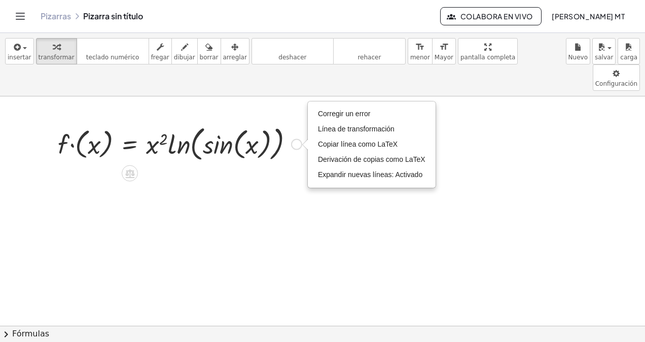
click at [280, 136] on div at bounding box center [180, 143] width 254 height 42
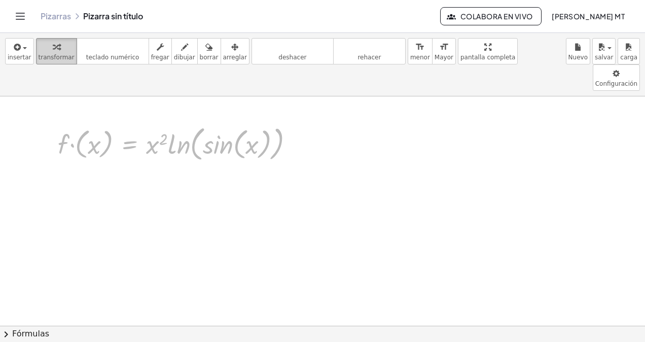
drag, startPoint x: 144, startPoint y: 125, endPoint x: 55, endPoint y: 49, distance: 117.1
click at [55, 49] on div "insertar select one: Math Expression Function Text Youtube Video Graphing Geome…" at bounding box center [322, 187] width 645 height 309
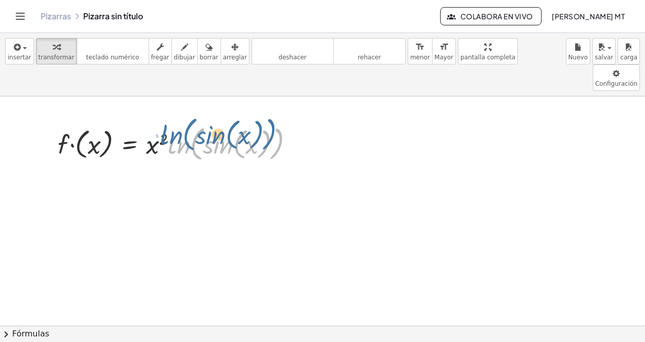
drag, startPoint x: 195, startPoint y: 113, endPoint x: 188, endPoint y: 104, distance: 11.3
click at [188, 122] on div at bounding box center [180, 143] width 254 height 42
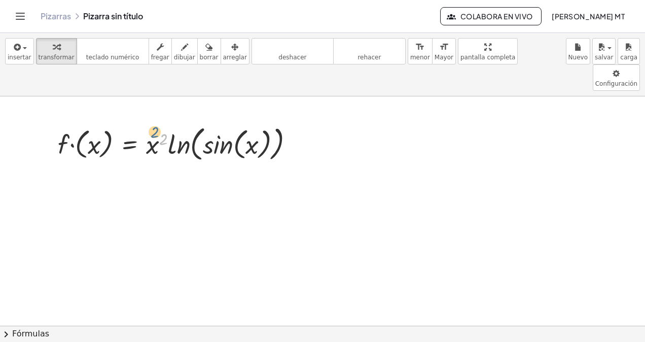
drag, startPoint x: 173, startPoint y: 101, endPoint x: 164, endPoint y: 94, distance: 11.2
click at [164, 120] on div "2 · f · ( x ) = · x 2 · ln ( , sin ( , x ) ) Fix a mistake Transform line Copy …" at bounding box center [176, 143] width 267 height 47
drag, startPoint x: 152, startPoint y: 106, endPoint x: 143, endPoint y: 101, distance: 10.7
click at [143, 122] on div at bounding box center [180, 143] width 254 height 42
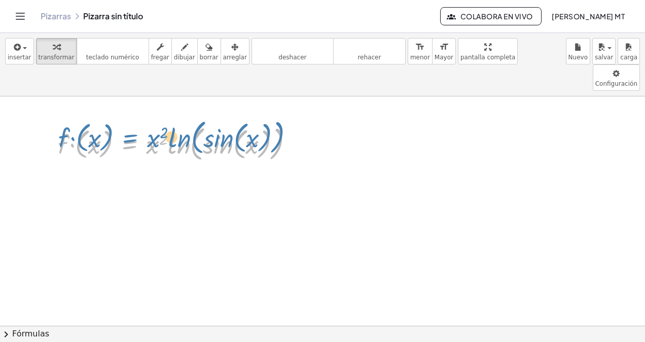
drag, startPoint x: 140, startPoint y: 122, endPoint x: 146, endPoint y: 128, distance: 8.6
click at [146, 128] on div at bounding box center [180, 143] width 254 height 42
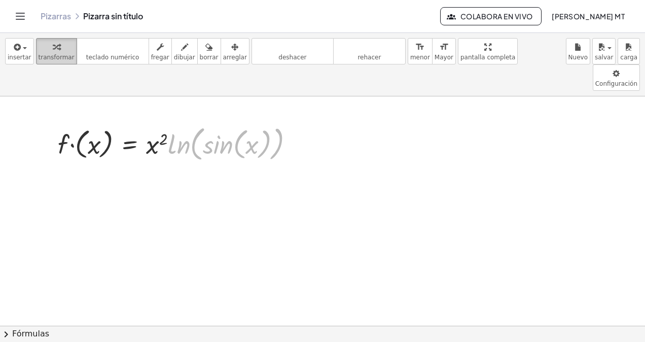
drag, startPoint x: 171, startPoint y: 127, endPoint x: 39, endPoint y: 56, distance: 150.5
click at [39, 56] on div "insertar select one: Math Expression Function Text Youtube Video Graphing Geome…" at bounding box center [322, 187] width 645 height 309
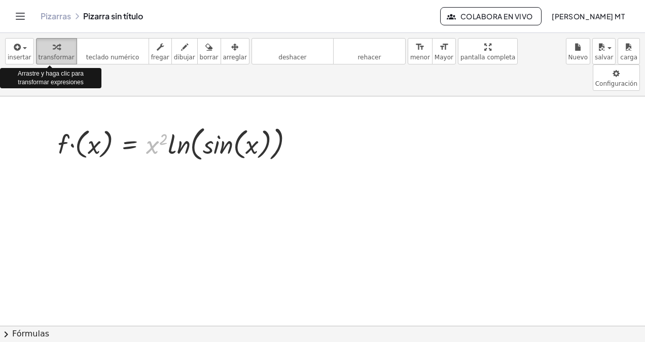
drag, startPoint x: 158, startPoint y: 113, endPoint x: 50, endPoint y: 48, distance: 126.6
click at [50, 48] on div "insertar select one: Math Expression Function Text Youtube Video Graphing Geome…" at bounding box center [322, 187] width 645 height 309
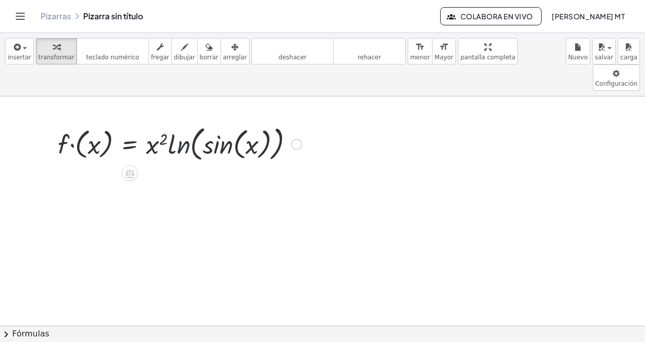
click at [170, 124] on div at bounding box center [180, 143] width 254 height 42
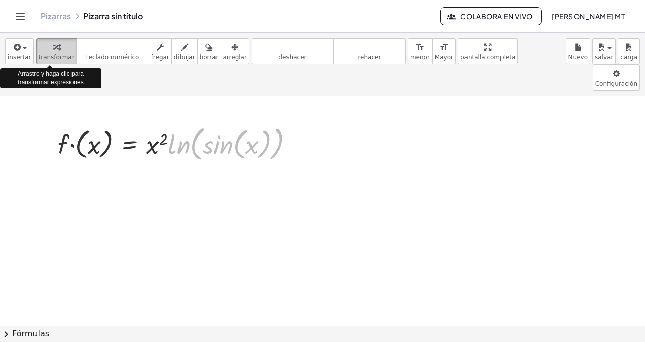
drag, startPoint x: 191, startPoint y: 122, endPoint x: 48, endPoint y: 45, distance: 161.9
click at [48, 45] on div "insertar select one: Math Expression Function Text Youtube Video Graphing Geome…" at bounding box center [322, 187] width 645 height 309
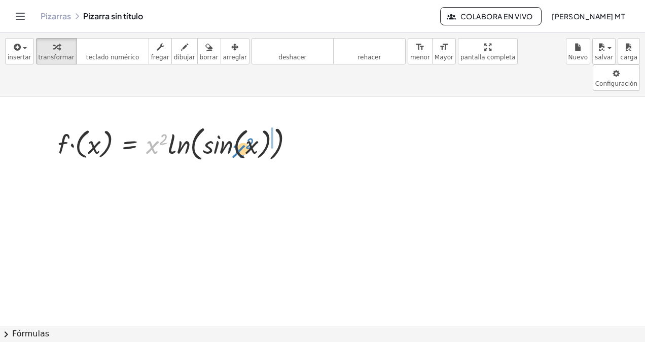
drag, startPoint x: 150, startPoint y: 116, endPoint x: 236, endPoint y: 120, distance: 86.2
click at [236, 122] on div at bounding box center [180, 143] width 254 height 42
drag, startPoint x: 205, startPoint y: 118, endPoint x: 225, endPoint y: 130, distance: 23.6
click at [225, 130] on div at bounding box center [180, 143] width 254 height 42
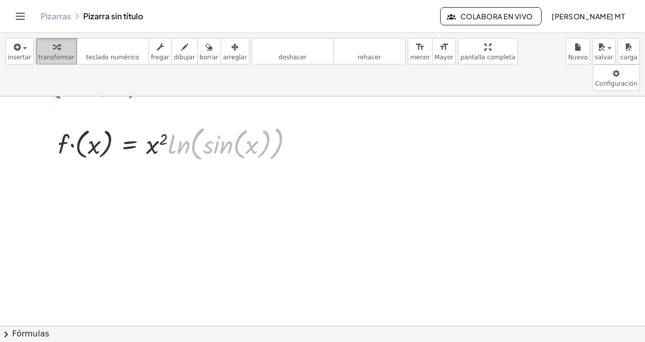
drag, startPoint x: 194, startPoint y: 117, endPoint x: 52, endPoint y: 55, distance: 154.8
click at [52, 55] on div "insertar select one: Math Expression Function Text Youtube Video Graphing Geome…" at bounding box center [322, 187] width 645 height 309
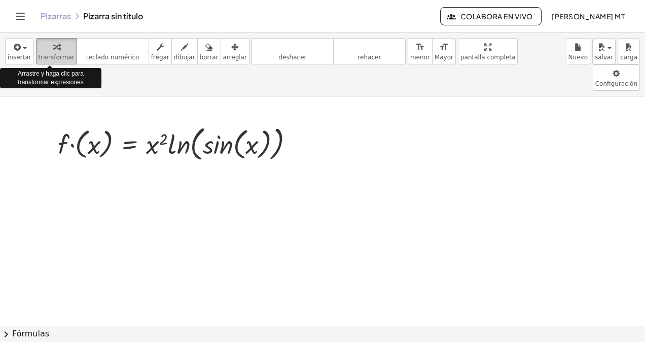
click at [53, 52] on icon "button" at bounding box center [56, 47] width 7 height 12
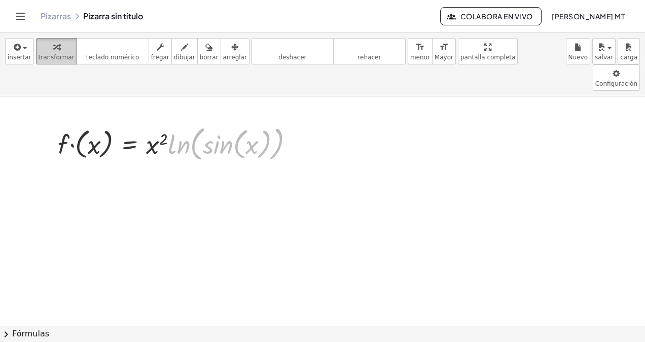
drag, startPoint x: 182, startPoint y: 121, endPoint x: 38, endPoint y: 52, distance: 159.3
click at [38, 52] on div "insertar select one: Math Expression Function Text Youtube Video Graphing Geome…" at bounding box center [322, 187] width 645 height 309
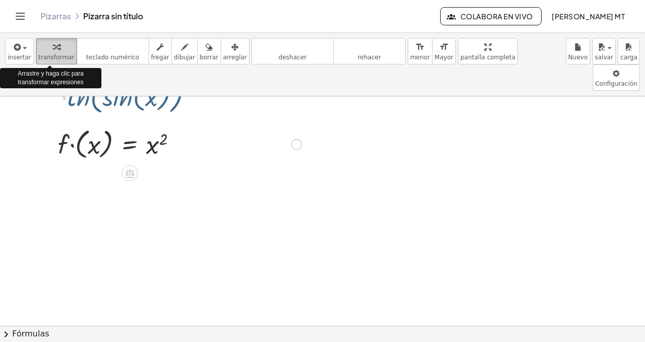
click at [39, 54] on span "transformar" at bounding box center [57, 57] width 36 height 7
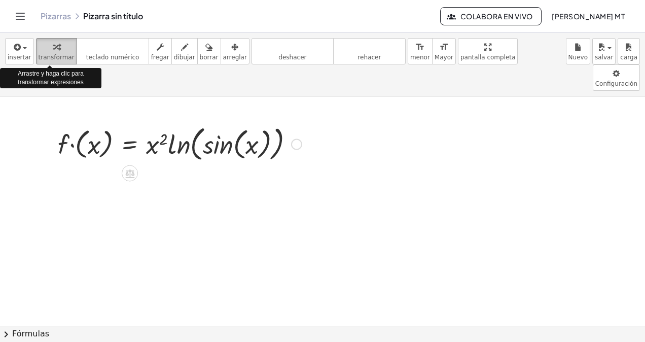
click at [39, 54] on span "transformar" at bounding box center [57, 57] width 36 height 7
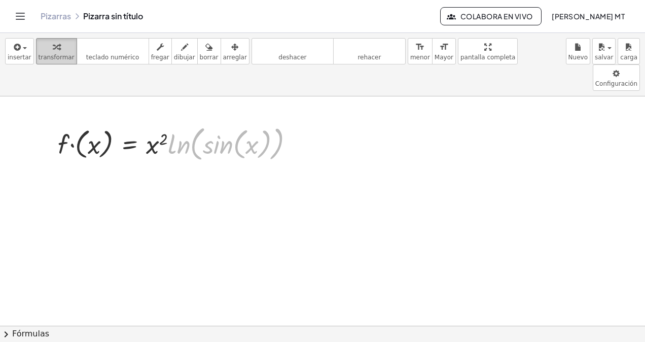
drag, startPoint x: 178, startPoint y: 121, endPoint x: 52, endPoint y: 45, distance: 147.6
click at [52, 45] on div "insertar select one: Math Expression Function Text Youtube Video Graphing Geome…" at bounding box center [322, 187] width 645 height 309
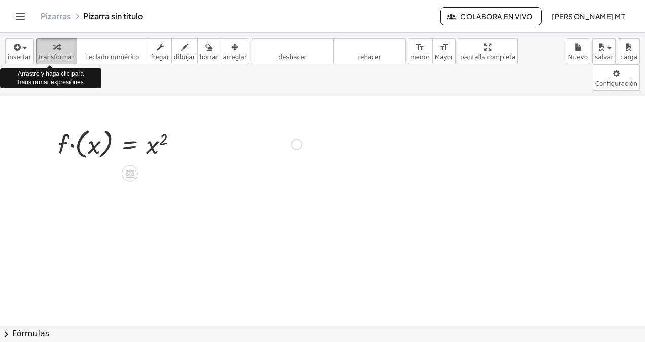
click at [53, 45] on icon "button" at bounding box center [56, 47] width 7 height 12
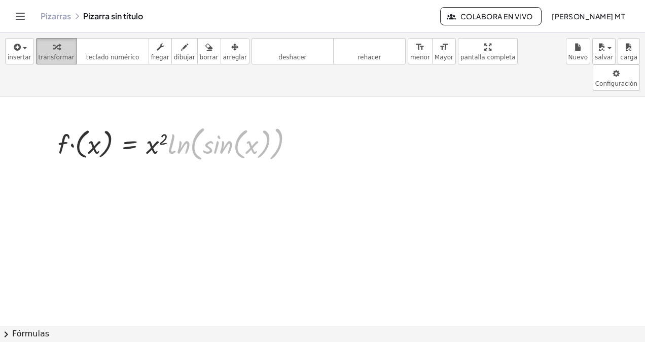
drag, startPoint x: 180, startPoint y: 123, endPoint x: 41, endPoint y: 53, distance: 156.4
click at [41, 53] on div "insertar select one: Math Expression Function Text Youtube Video Graphing Geome…" at bounding box center [322, 187] width 645 height 309
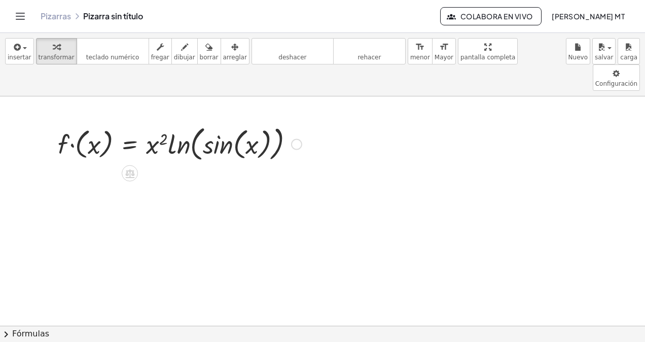
click at [165, 122] on div at bounding box center [180, 143] width 254 height 42
click at [157, 122] on div at bounding box center [180, 143] width 254 height 42
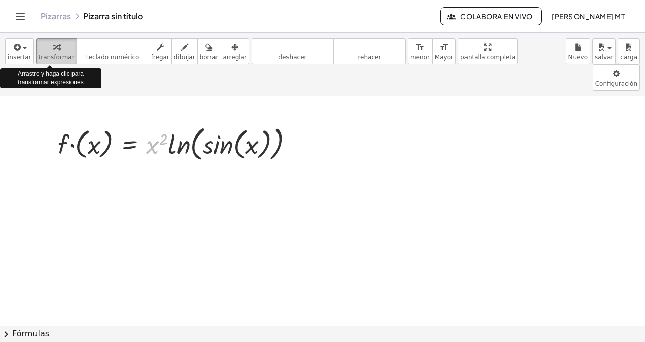
drag, startPoint x: 157, startPoint y: 121, endPoint x: 51, endPoint y: 53, distance: 125.4
click at [51, 53] on div "insertar select one: Math Expression Function Text Youtube Video Graphing Geome…" at bounding box center [322, 187] width 645 height 309
drag, startPoint x: 157, startPoint y: 119, endPoint x: 51, endPoint y: 50, distance: 127.0
click at [51, 50] on div "insertar select one: Math Expression Function Text Youtube Video Graphing Geome…" at bounding box center [322, 187] width 645 height 309
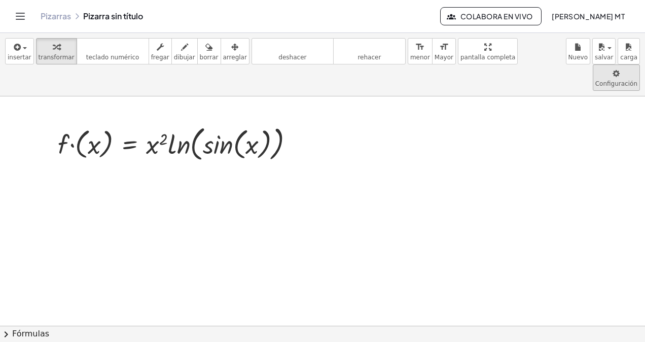
click at [557, 54] on body "Actividades matemáticas comprensibles Pizarras Clases Cuenta v1.28.3 | Política…" at bounding box center [322, 171] width 645 height 342
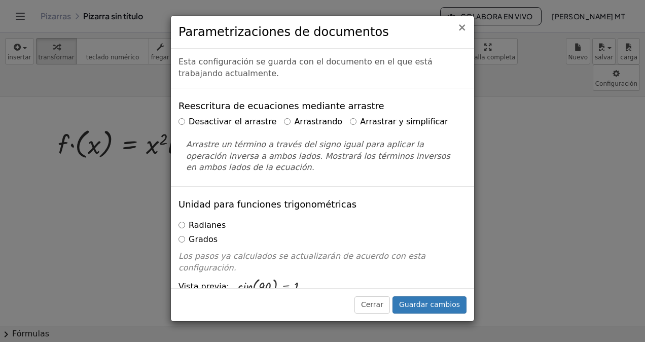
click at [465, 27] on span "×" at bounding box center [461, 27] width 9 height 12
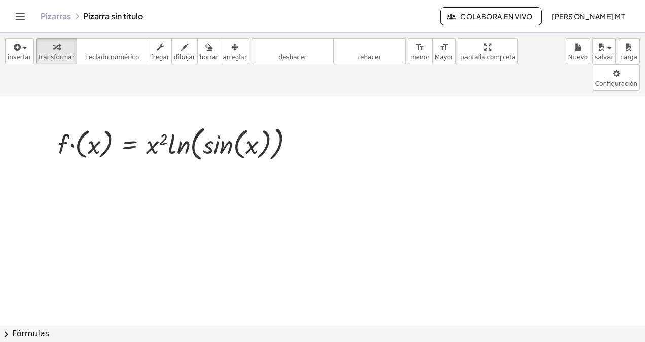
click at [19, 19] on icon "Alternar navegación" at bounding box center [20, 16] width 9 height 6
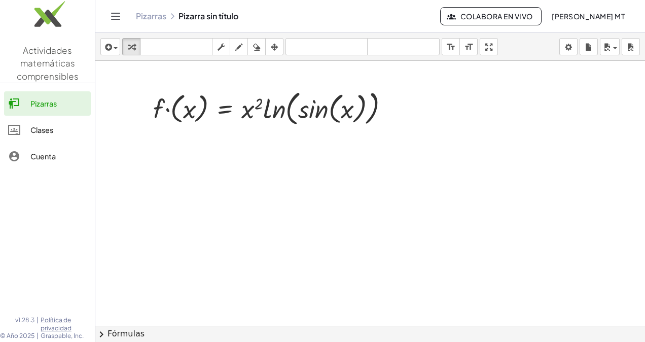
click at [19, 19] on img at bounding box center [47, 16] width 95 height 43
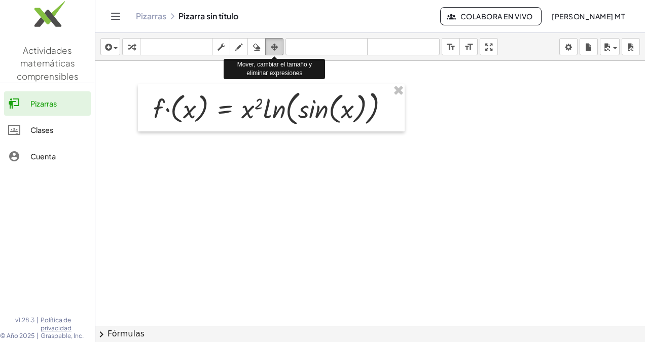
click at [276, 49] on icon "button" at bounding box center [274, 47] width 7 height 12
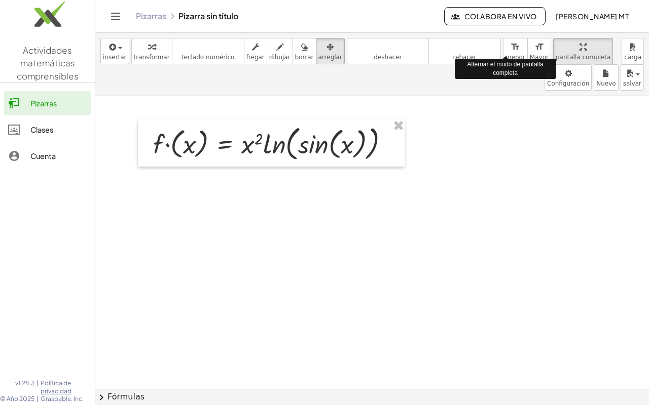
drag, startPoint x: 482, startPoint y: 51, endPoint x: 484, endPoint y: 88, distance: 37.5
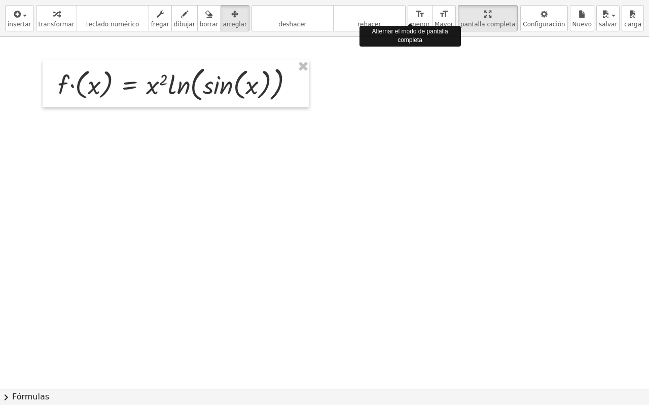
click at [484, 88] on div "insertar select one: Math Expression Function Text Youtube Video Graphing Geome…" at bounding box center [324, 202] width 649 height 405
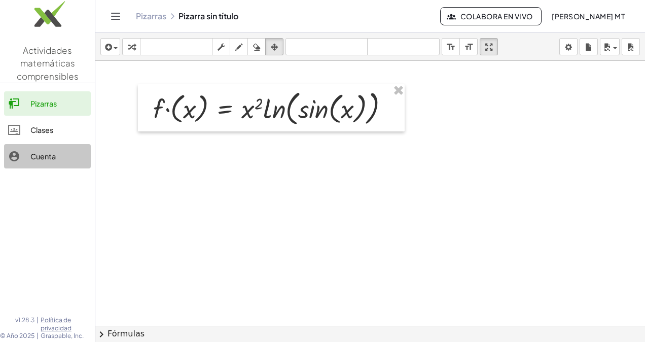
click at [58, 151] on div "Cuenta" at bounding box center [58, 156] width 56 height 12
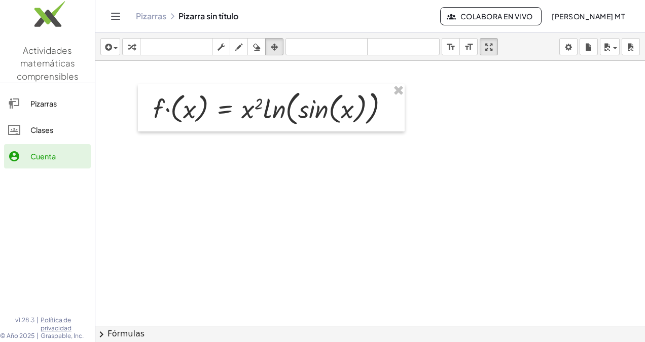
click at [111, 45] on icon "button" at bounding box center [107, 47] width 9 height 12
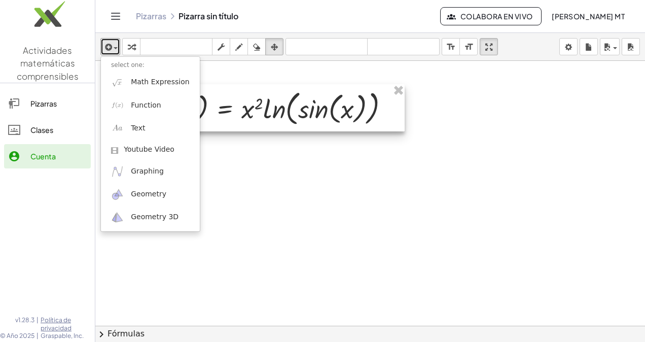
click at [255, 109] on div at bounding box center [271, 107] width 267 height 47
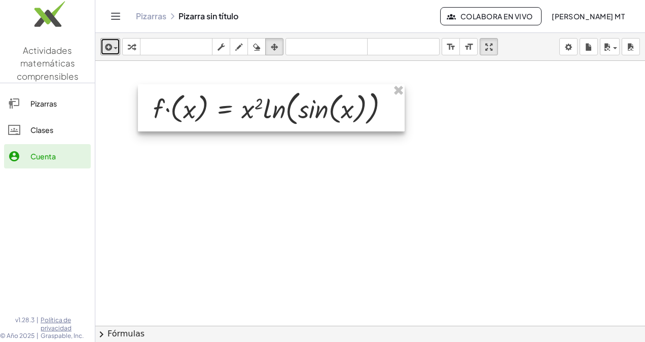
click at [255, 109] on div at bounding box center [271, 107] width 267 height 47
click at [247, 115] on div at bounding box center [271, 107] width 267 height 47
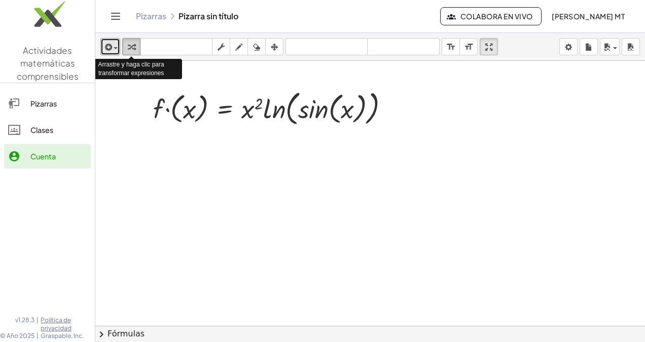
click at [129, 44] on icon "button" at bounding box center [131, 47] width 7 height 12
click at [249, 111] on div at bounding box center [275, 108] width 254 height 42
click at [250, 113] on div at bounding box center [275, 108] width 254 height 42
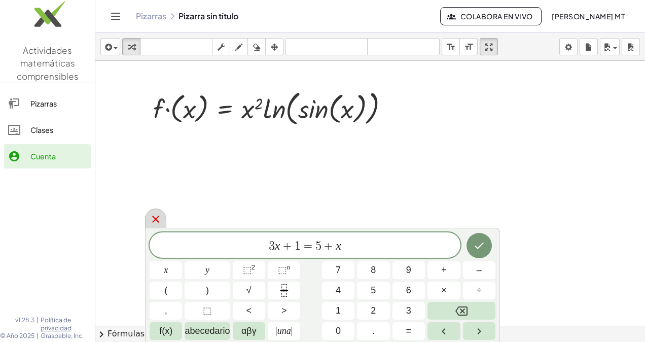
click at [155, 211] on div at bounding box center [155, 218] width 21 height 20
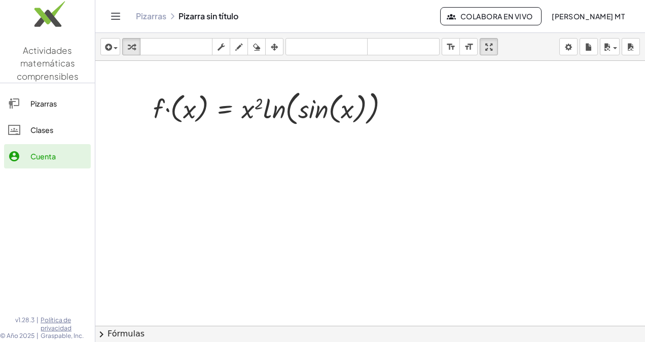
click at [125, 329] on font "Fórmulas" at bounding box center [125, 334] width 37 height 12
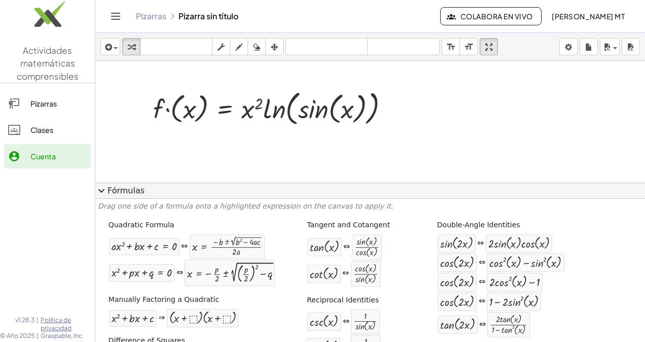
click at [104, 189] on span "expand_more" at bounding box center [101, 190] width 12 height 12
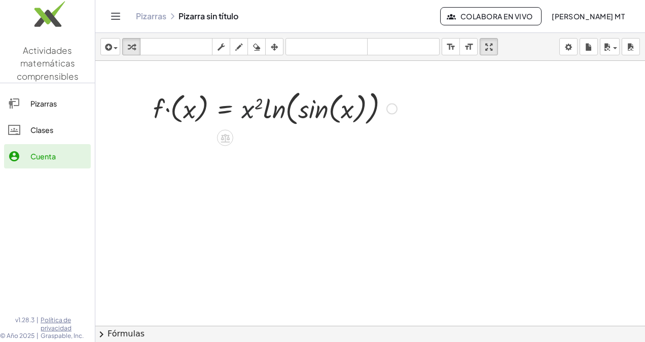
click at [248, 106] on div at bounding box center [275, 108] width 254 height 42
click at [248, 112] on div at bounding box center [275, 108] width 254 height 42
click at [571, 49] on body "Actividades matemáticas comprensibles Pizarras Clases Cuenta v1.28.3 | Política…" at bounding box center [322, 171] width 645 height 342
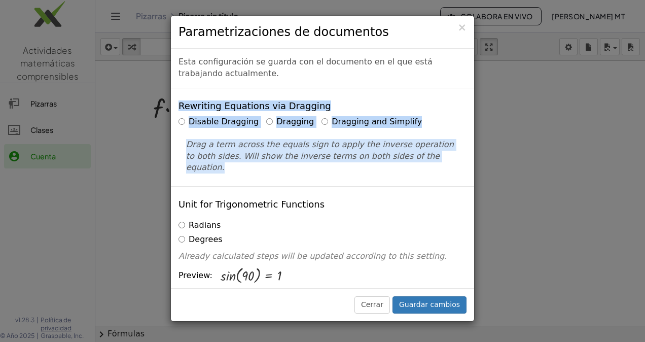
drag, startPoint x: 474, startPoint y: 73, endPoint x: 491, endPoint y: 176, distance: 103.9
click at [491, 176] on div "× Parametrizaciones de documentos Esta configuración se guarda con el documento…" at bounding box center [322, 171] width 645 height 342
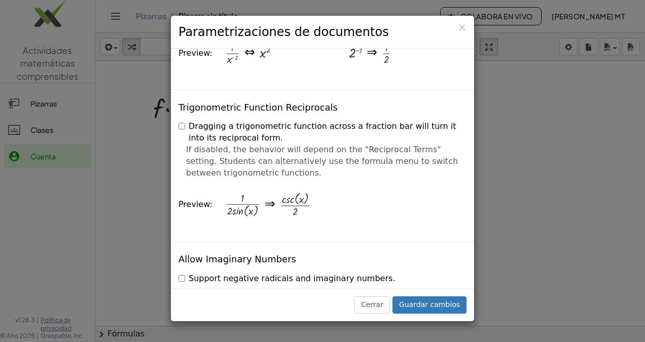
scroll to position [1719, 0]
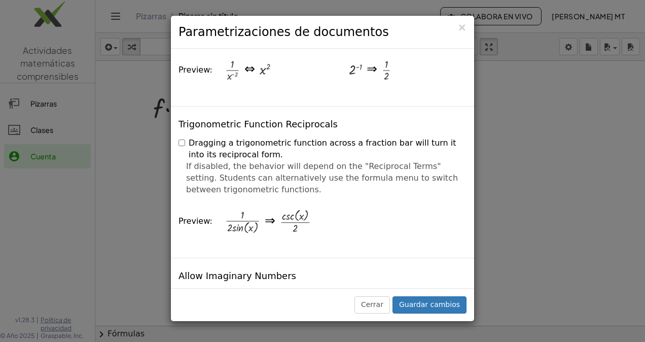
drag, startPoint x: 499, startPoint y: 202, endPoint x: 502, endPoint y: 223, distance: 21.5
click at [502, 223] on div "× Parametrizaciones de documentos Esta configuración se guarda con el documento…" at bounding box center [322, 171] width 645 height 342
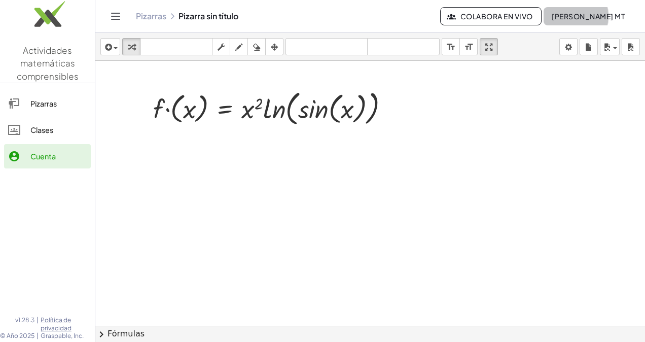
click at [607, 15] on font "[PERSON_NAME] MT" at bounding box center [587, 16] width 73 height 9
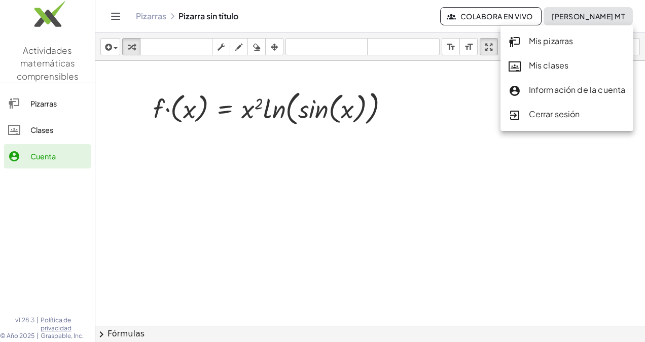
drag, startPoint x: 454, startPoint y: 105, endPoint x: 259, endPoint y: -30, distance: 237.7
click at [259, 0] on html "Actividades matemáticas comprensibles Pizarras Clases Cuenta v1.28.3 | Política…" at bounding box center [322, 171] width 645 height 342
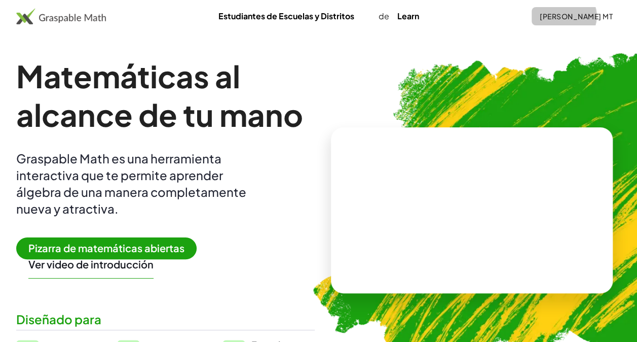
click at [596, 19] on font "[PERSON_NAME] MT" at bounding box center [576, 16] width 73 height 9
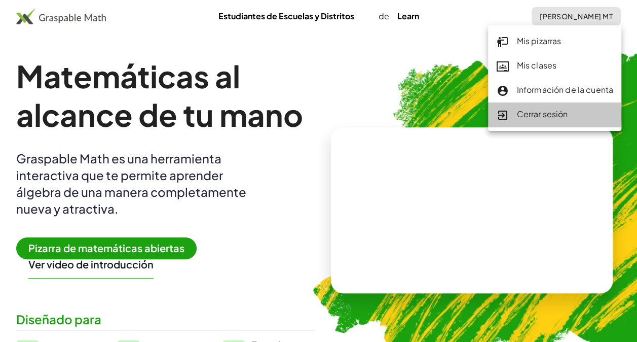
click at [540, 118] on font "Cerrar sesión" at bounding box center [541, 113] width 51 height 11
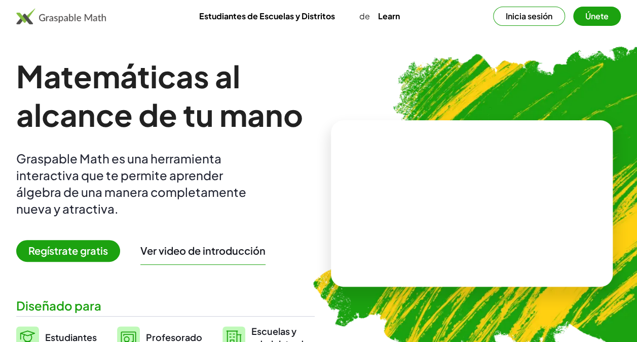
click at [539, 13] on button "Inicia sesión" at bounding box center [529, 16] width 72 height 19
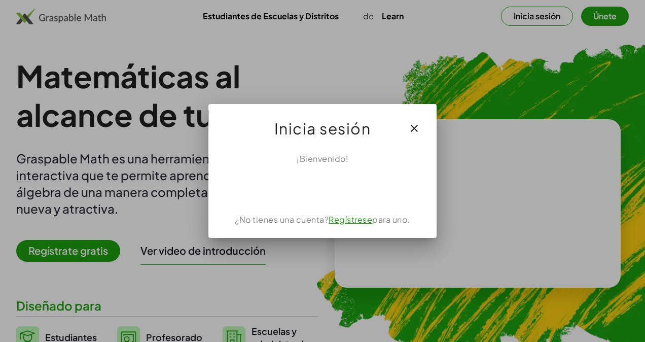
click at [354, 221] on link "Regístrese" at bounding box center [350, 219] width 44 height 11
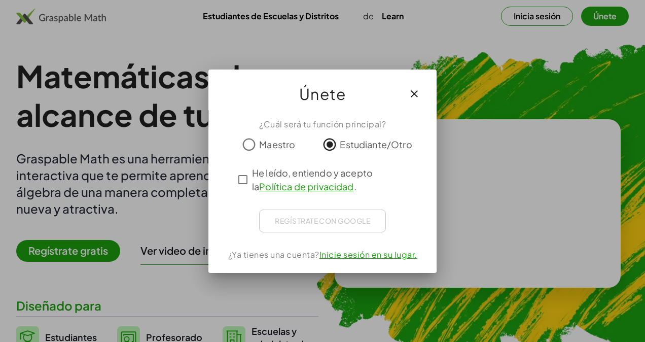
click at [317, 218] on div "Regístrate con Google Iniciar sesión con Google Iniciar sesión con Google. Se a…" at bounding box center [322, 220] width 127 height 23
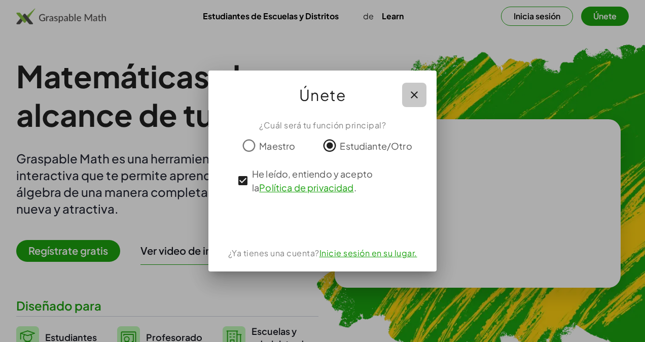
click at [416, 95] on icon "button" at bounding box center [414, 95] width 12 height 12
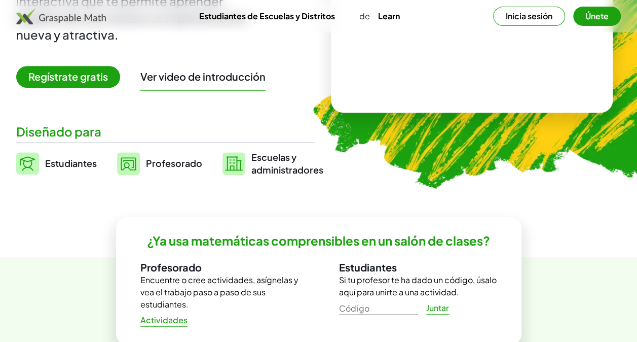
scroll to position [67, 0]
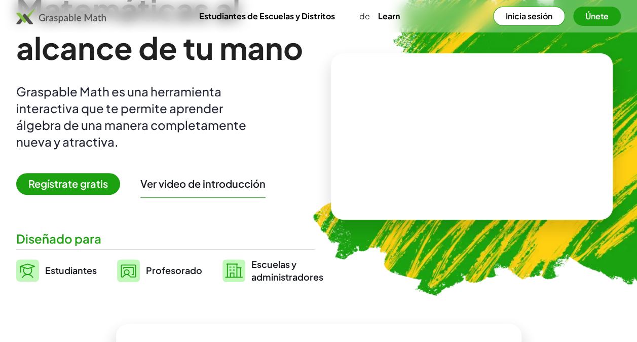
click at [538, 19] on button "Inicia sesión" at bounding box center [529, 16] width 72 height 19
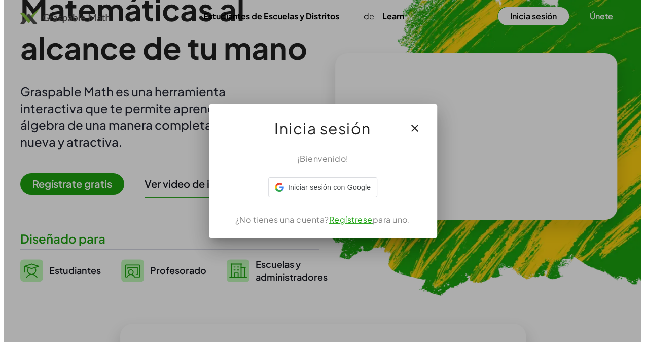
scroll to position [0, 0]
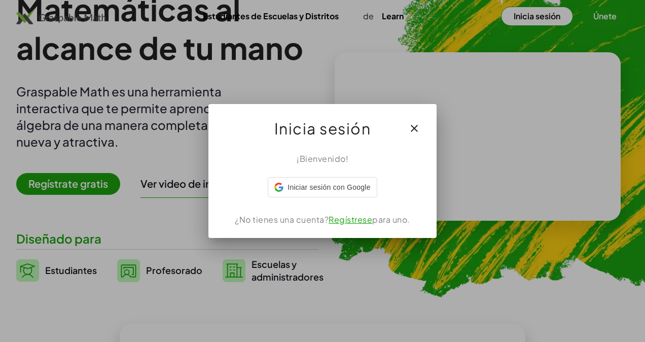
click at [601, 18] on div at bounding box center [322, 171] width 645 height 342
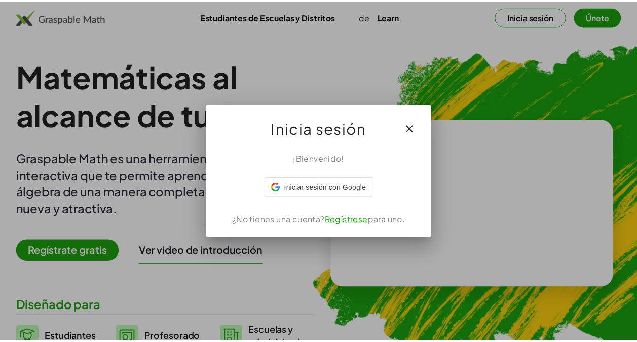
scroll to position [67, 0]
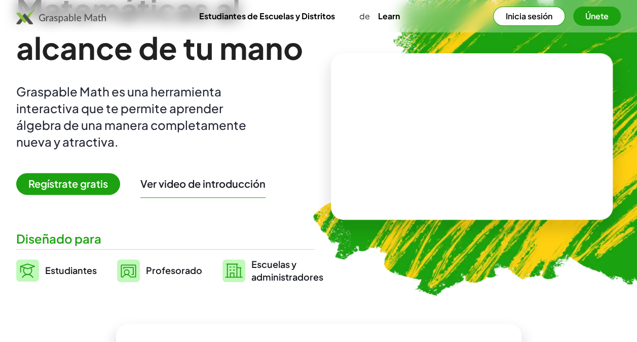
click at [601, 18] on button "Únete" at bounding box center [597, 16] width 48 height 19
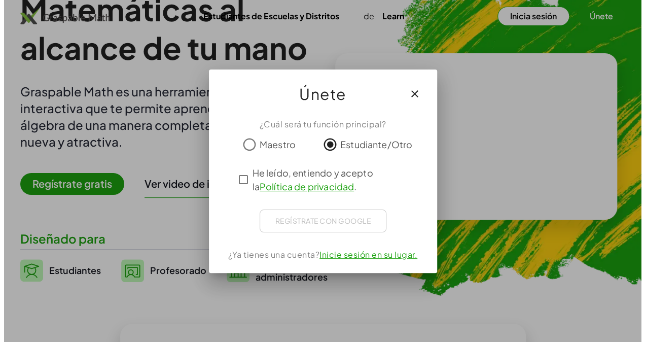
scroll to position [0, 0]
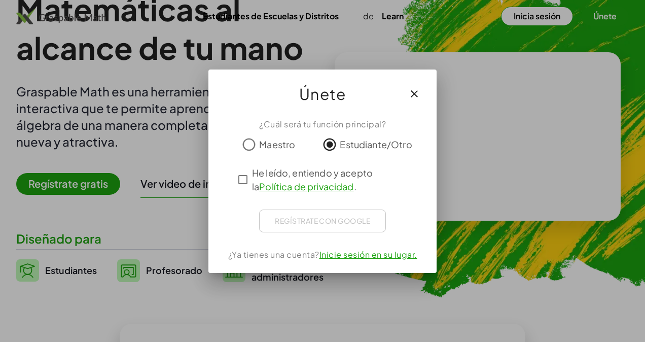
click at [601, 18] on div at bounding box center [322, 171] width 645 height 342
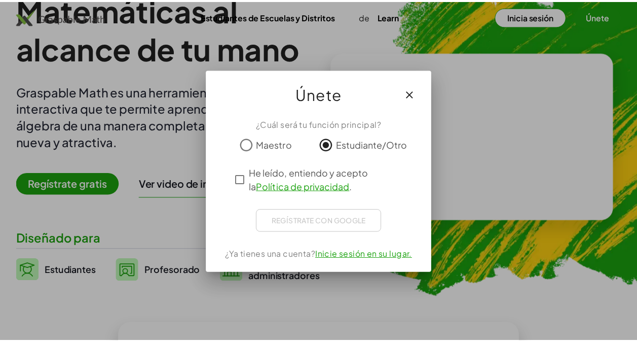
scroll to position [67, 0]
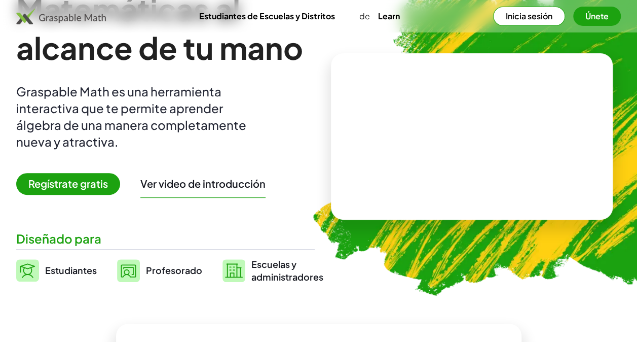
click at [601, 18] on button "Únete" at bounding box center [597, 16] width 48 height 19
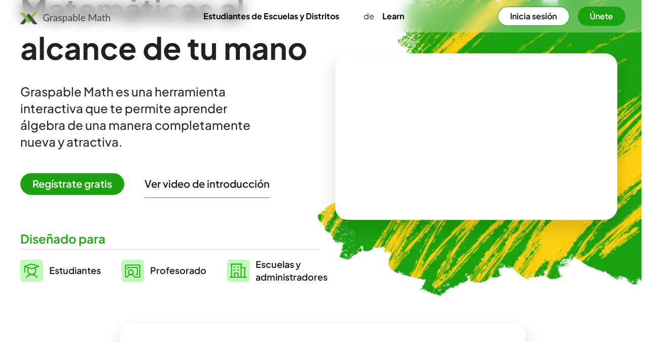
scroll to position [0, 0]
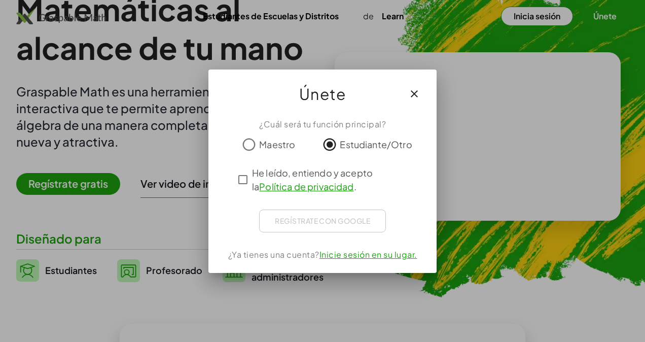
click at [415, 97] on icon "button" at bounding box center [414, 94] width 12 height 12
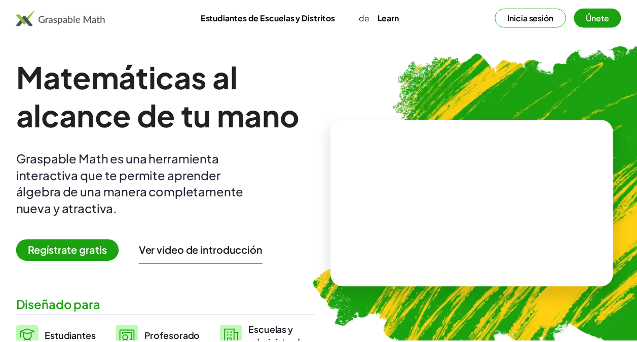
scroll to position [67, 0]
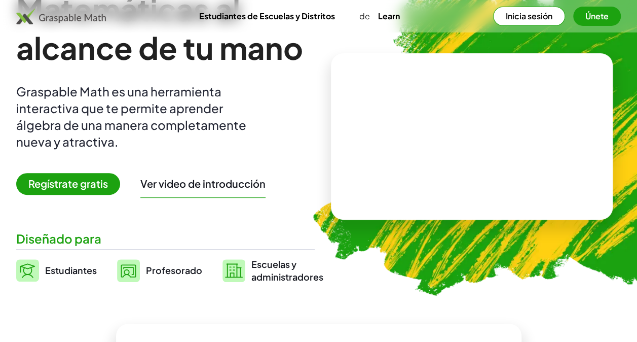
click at [530, 14] on button "Inicia sesión" at bounding box center [529, 16] width 72 height 19
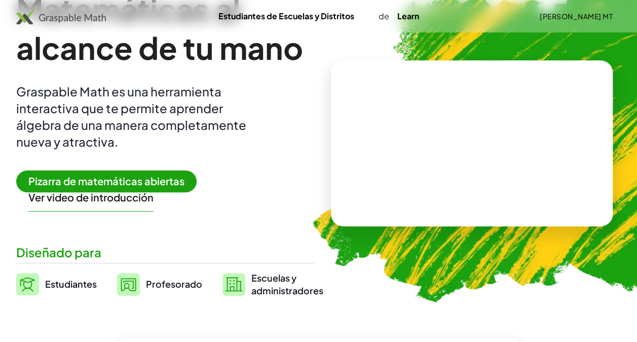
click at [120, 169] on div "Matemáticas al alcance de tu mano Graspable Math es una herramienta interactiva…" at bounding box center [165, 143] width 298 height 307
click at [123, 179] on span "Pizarra de matemáticas abiertas" at bounding box center [106, 181] width 180 height 22
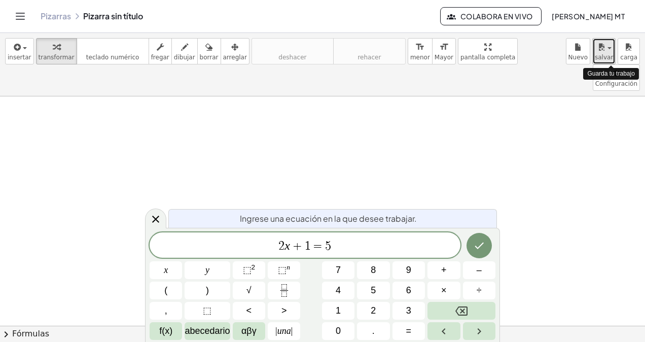
click at [612, 49] on div "button" at bounding box center [603, 47] width 18 height 12
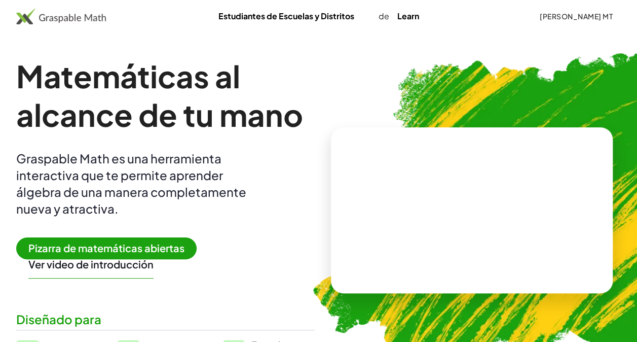
click at [83, 18] on img at bounding box center [61, 16] width 90 height 16
click at [302, 21] on link "Estudiantes de Escuelas y Distritos" at bounding box center [286, 16] width 152 height 19
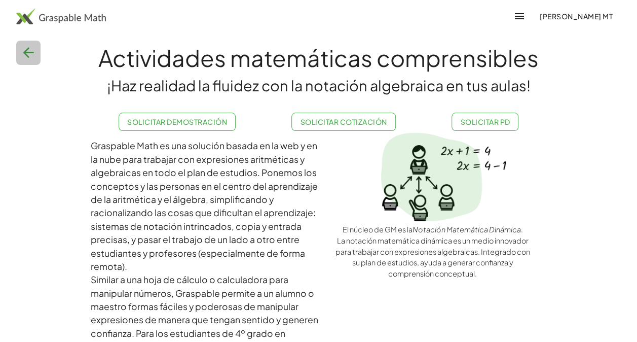
click at [26, 49] on icon "button" at bounding box center [28, 53] width 16 height 16
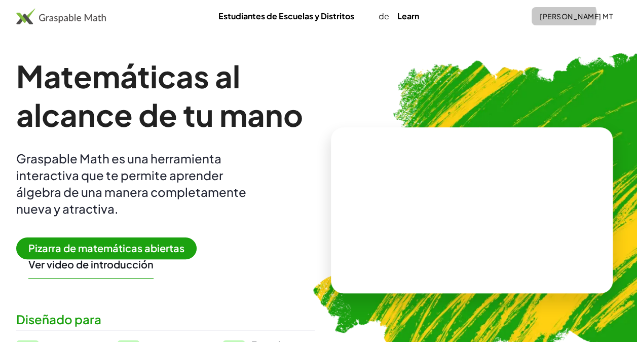
click at [580, 21] on button "[PERSON_NAME] MT" at bounding box center [576, 16] width 89 height 18
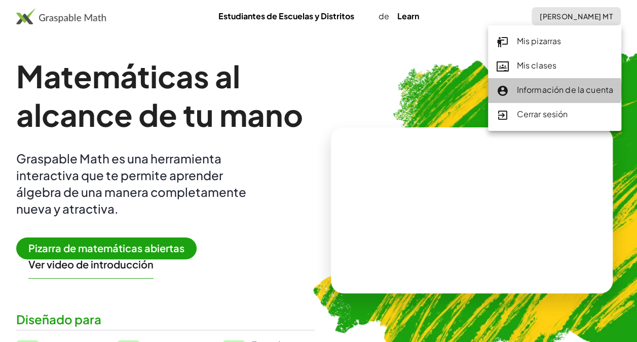
click at [539, 90] on font "Información de la cuenta" at bounding box center [564, 89] width 97 height 11
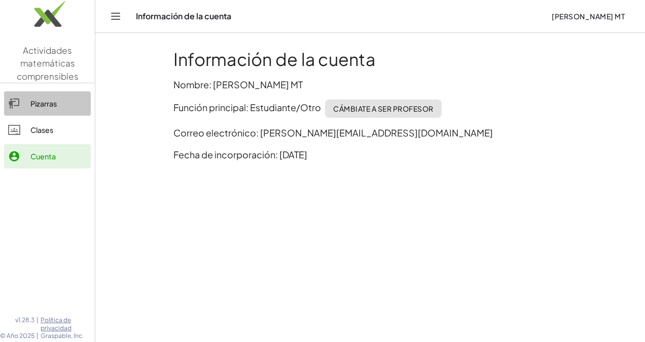
click at [62, 98] on div "Pizarras" at bounding box center [58, 103] width 56 height 12
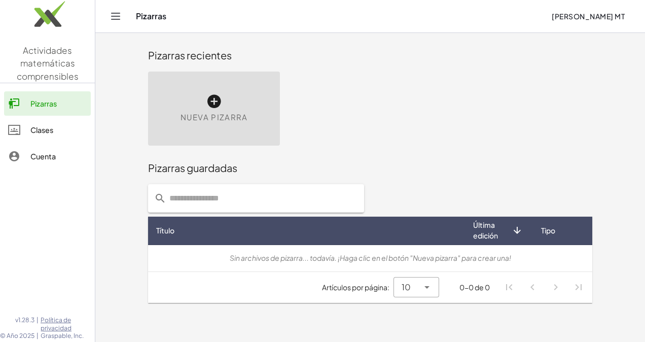
click at [112, 11] on icon "Alternar navegación" at bounding box center [115, 16] width 12 height 12
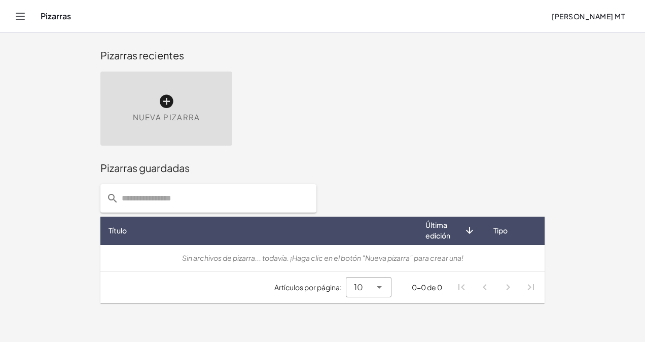
click at [167, 199] on input "text" at bounding box center [215, 198] width 192 height 28
type input "*******"
